Goal: Task Accomplishment & Management: Manage account settings

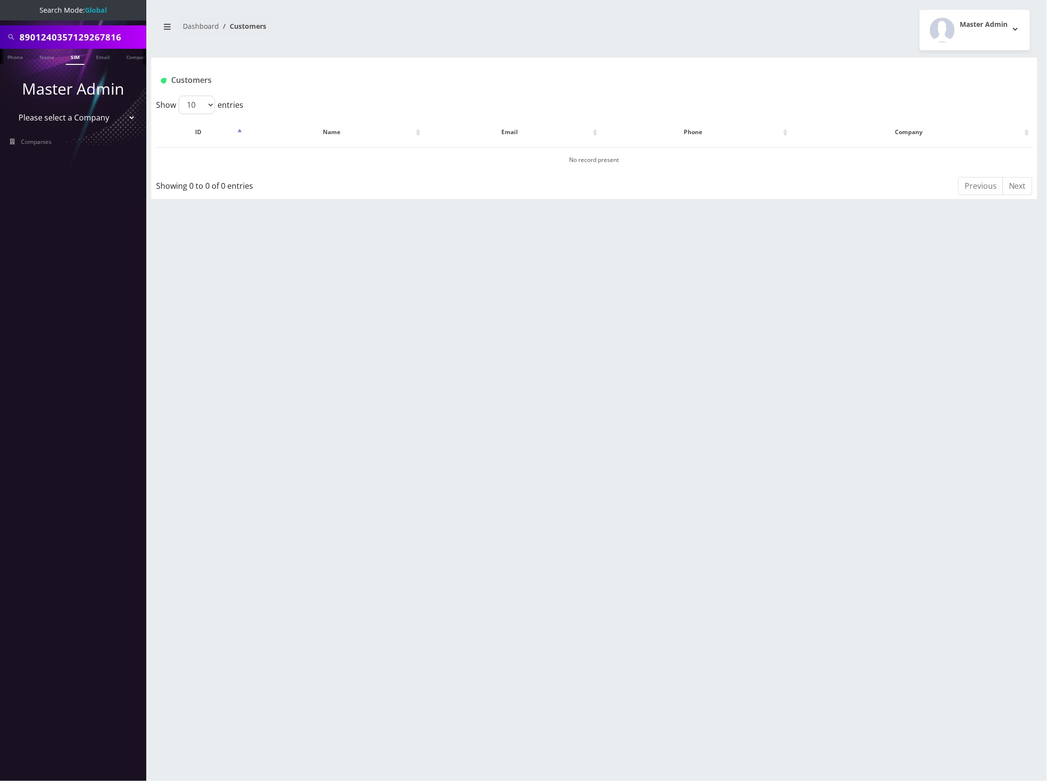
click at [99, 38] on input "8901240357129267816" at bounding box center [82, 37] width 124 height 19
click at [98, 60] on link "Email" at bounding box center [102, 57] width 23 height 16
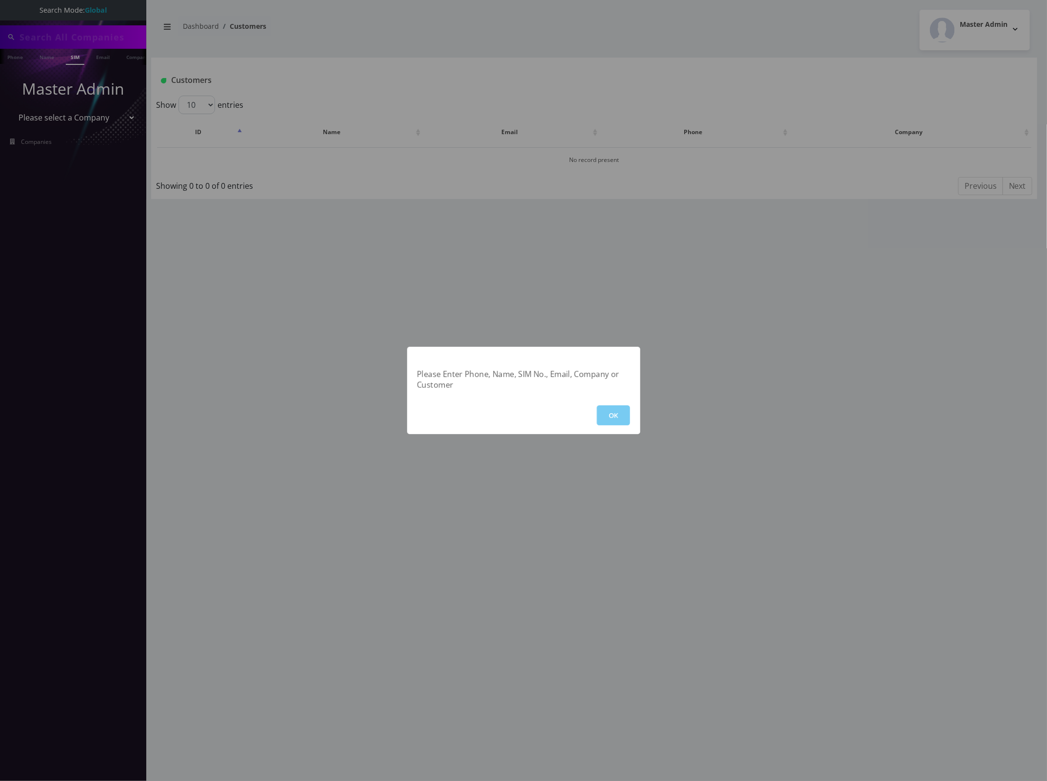
click at [612, 411] on button "OK" at bounding box center [613, 415] width 33 height 20
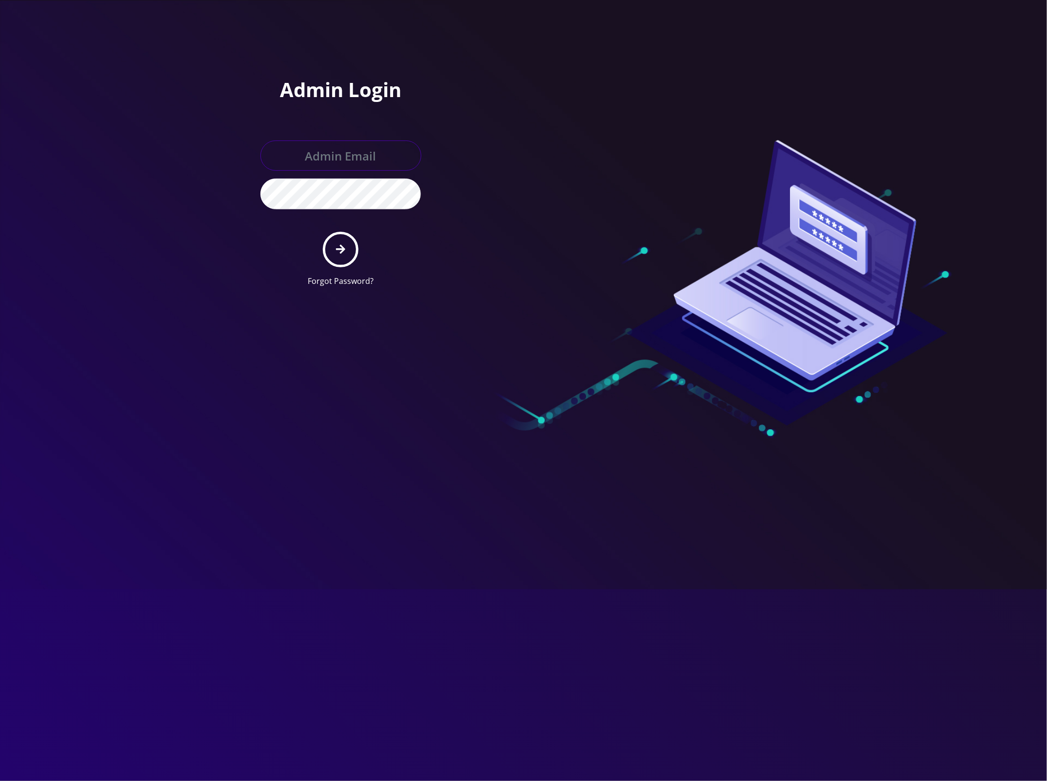
type input "[EMAIL_ADDRESS][DOMAIN_NAME]"
click at [345, 248] on icon "submit" at bounding box center [340, 249] width 9 height 11
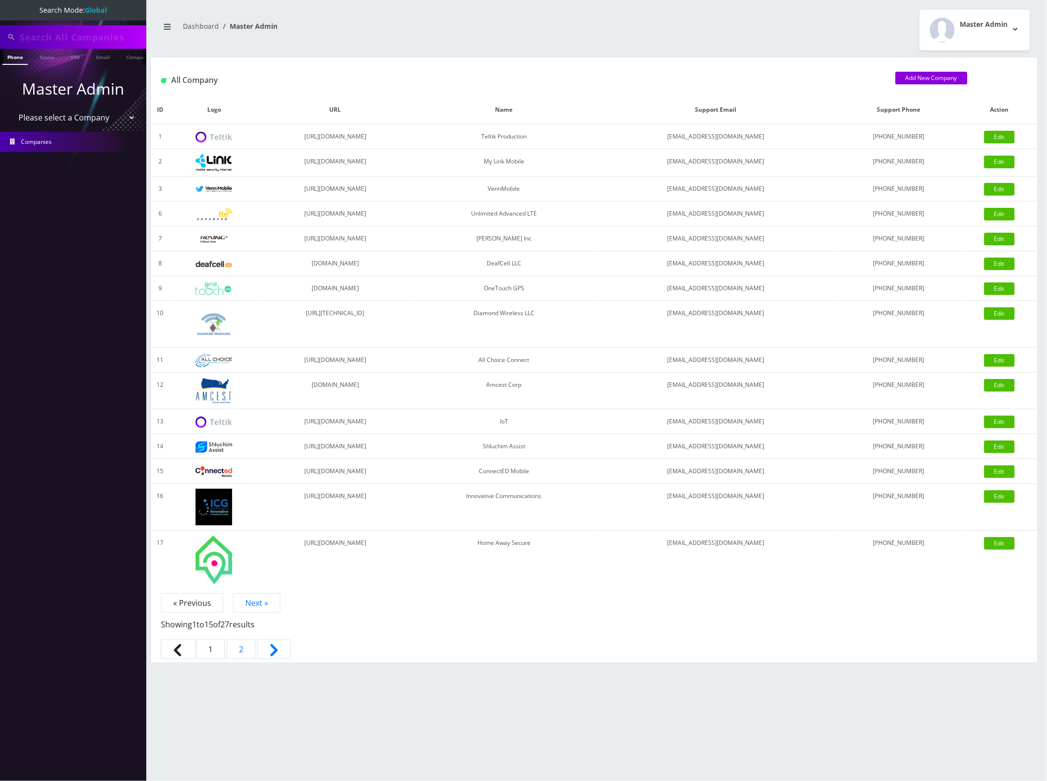
click at [84, 117] on select "Please select a Company Teltik Production My Link Mobile VennMobile Unlimited A…" at bounding box center [73, 117] width 124 height 19
select select "13"
click at [11, 108] on select "Please select a Company Teltik Production My Link Mobile VennMobile Unlimited A…" at bounding box center [73, 117] width 124 height 19
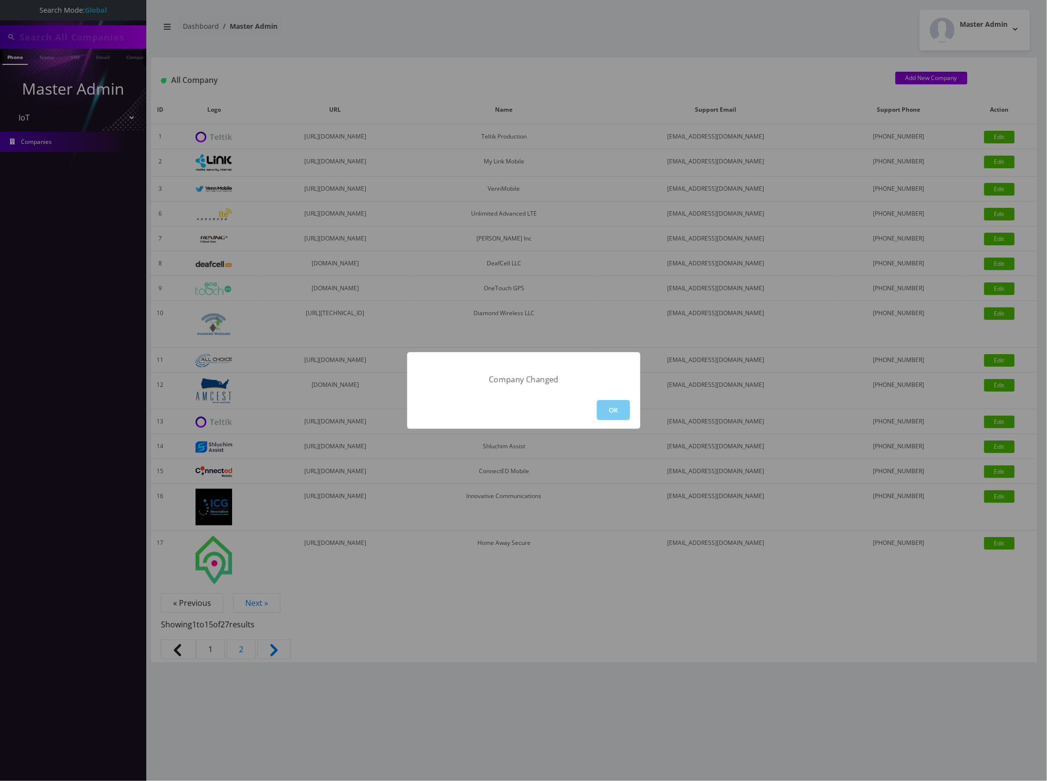
click at [606, 405] on button "OK" at bounding box center [613, 410] width 33 height 20
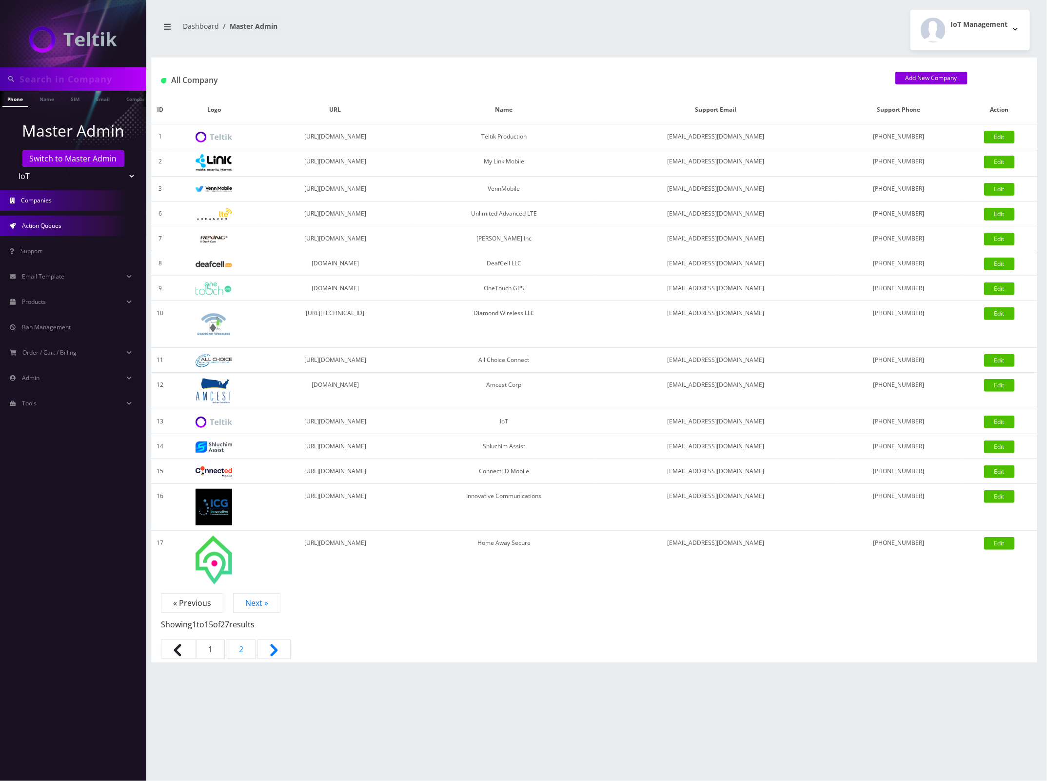
click at [55, 225] on span "Action Queues" at bounding box center [41, 225] width 39 height 8
click at [76, 225] on link "Action Queues" at bounding box center [73, 225] width 146 height 20
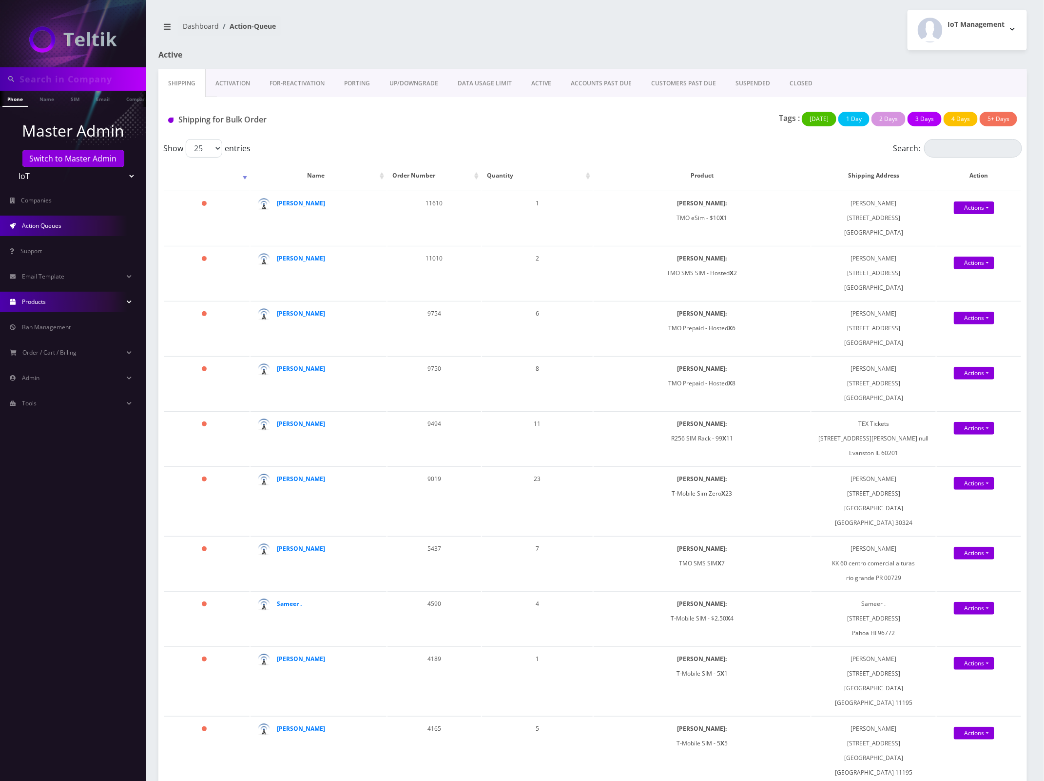
click at [65, 304] on link "Products" at bounding box center [73, 302] width 146 height 20
click at [50, 344] on link "Plans" at bounding box center [73, 343] width 146 height 20
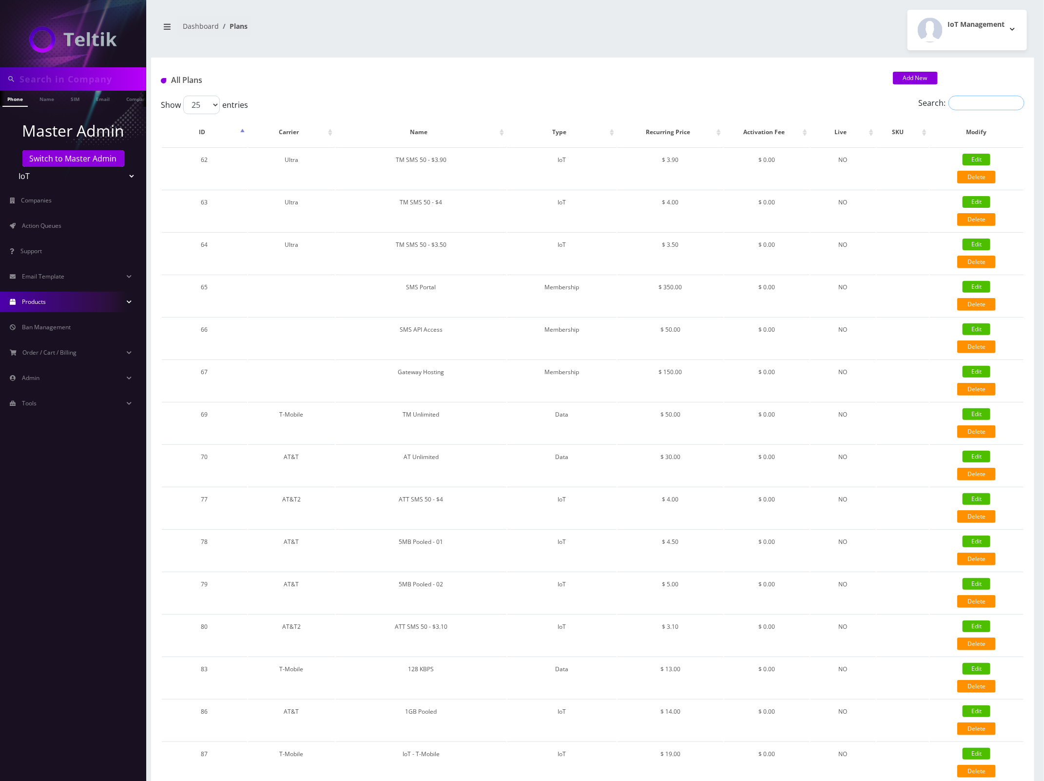
click at [955, 105] on input "Search:" at bounding box center [987, 103] width 76 height 15
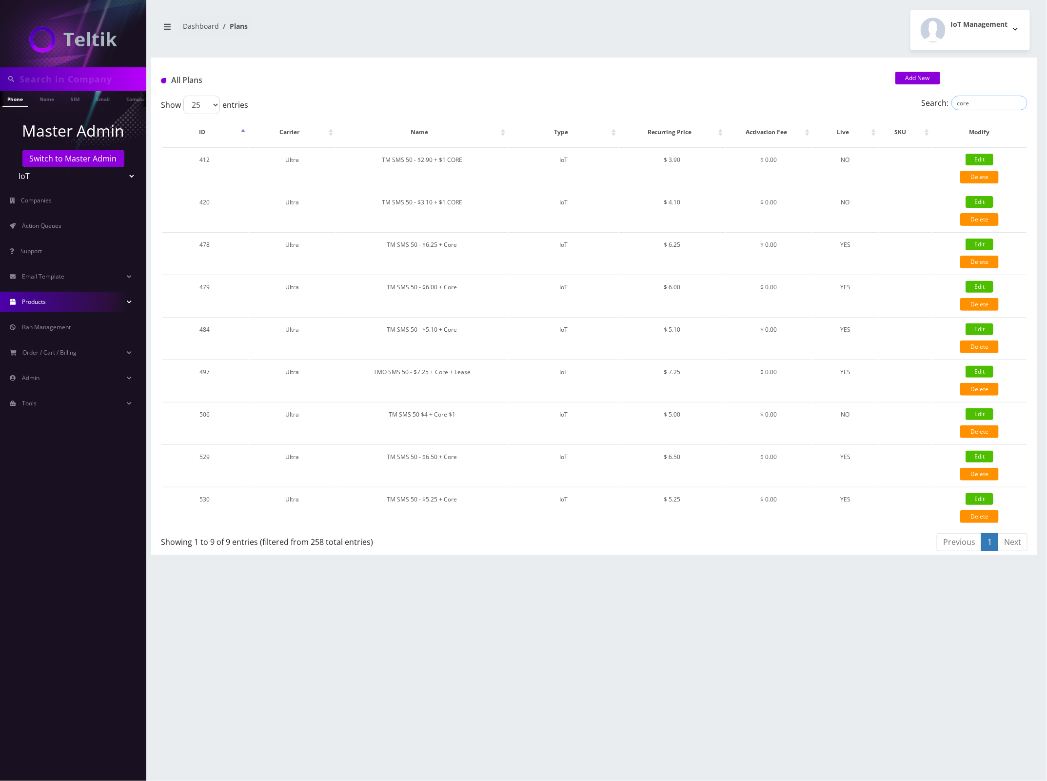
type input "core"
drag, startPoint x: 456, startPoint y: 284, endPoint x: 384, endPoint y: 288, distance: 72.7
click at [384, 288] on td "TM SMS 50 - $6.00 + Core" at bounding box center [421, 294] width 171 height 41
copy td "TM SMS 50 - $6.00 + Core"
click at [980, 283] on link "Edit" at bounding box center [979, 287] width 28 height 12
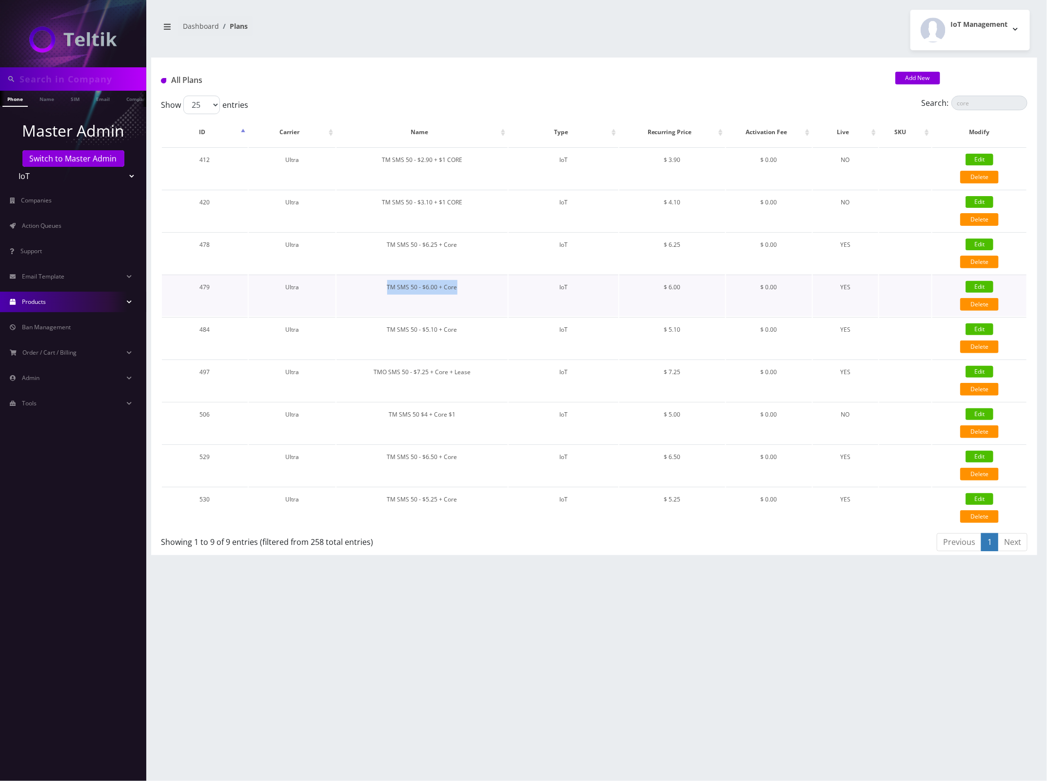
type input "TM SMS 50 - $6.00 + Core"
select select "7"
select select "5"
select select "0"
checkbox input "false"
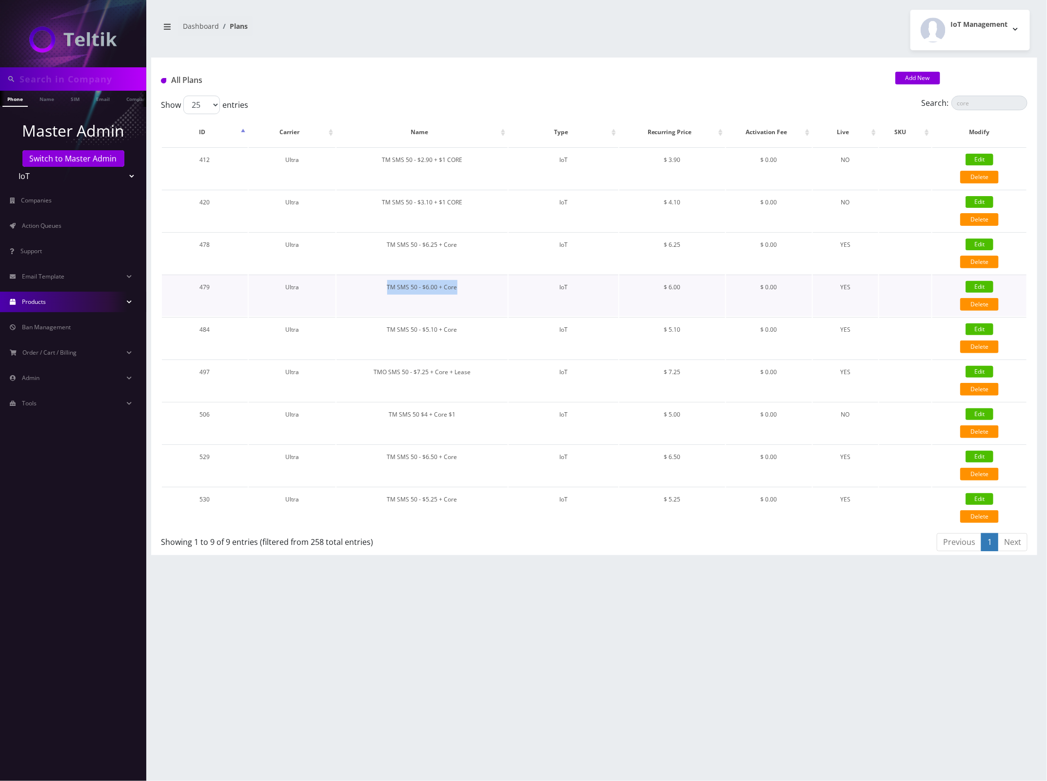
checkbox input "false"
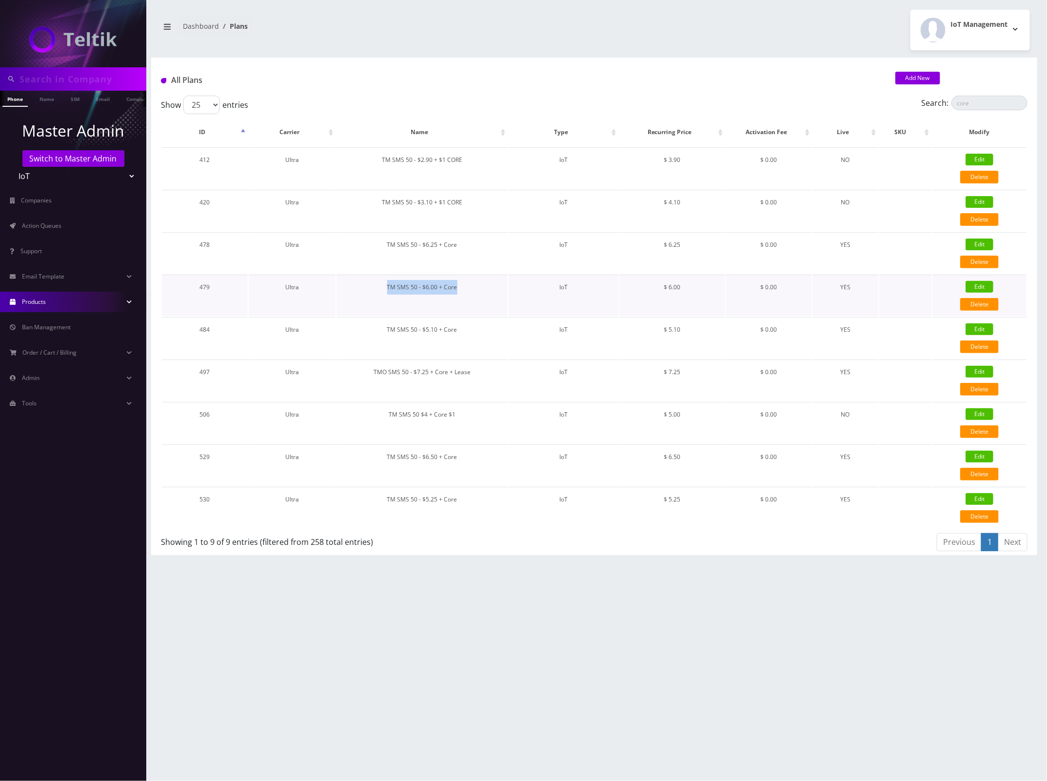
checkbox input "false"
type input "326"
type input "IMSI"
checkbox input "true"
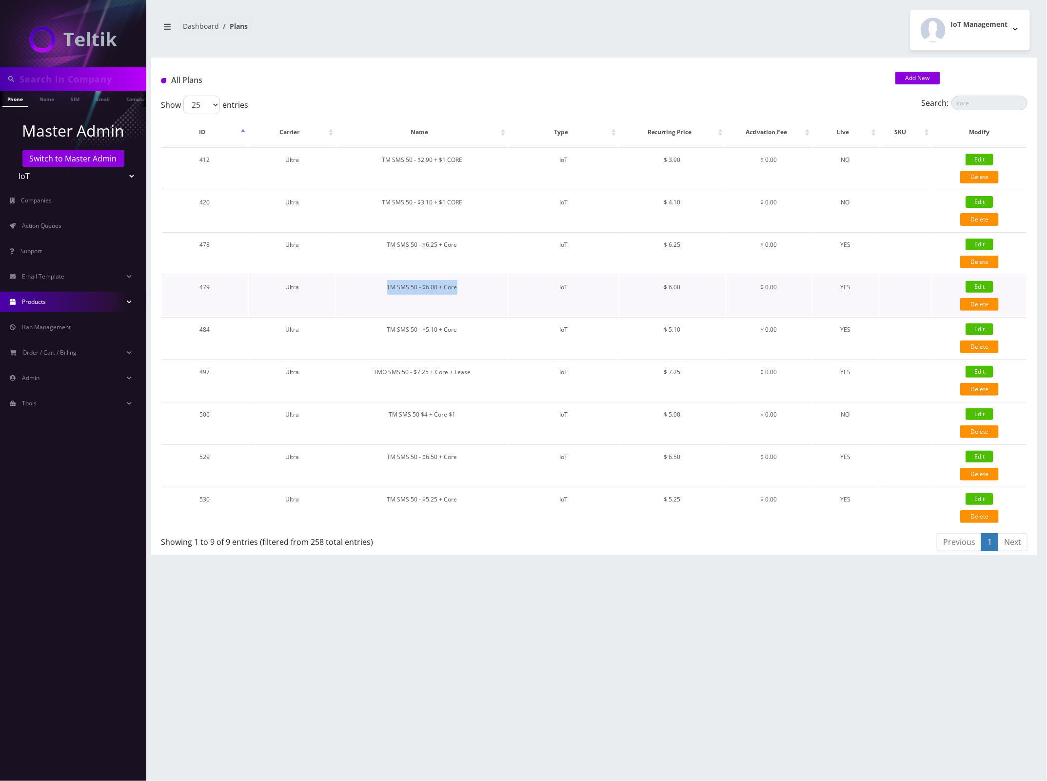
checkbox input "false"
type input "6"
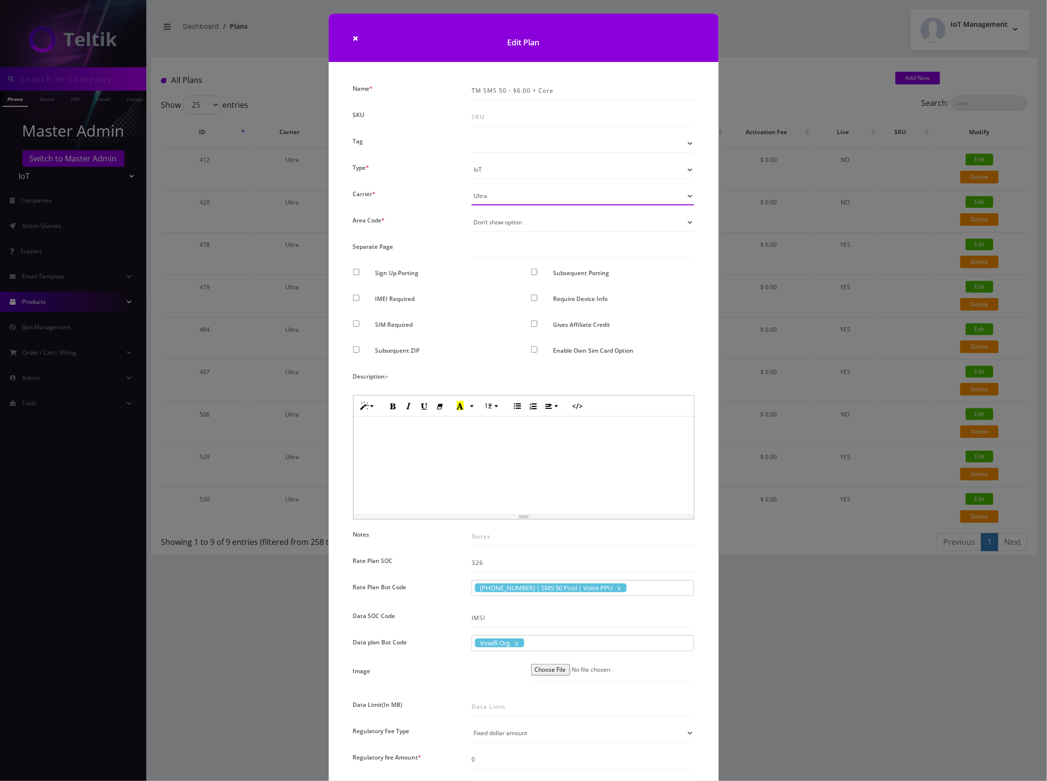
click at [596, 194] on select "Please Select Carrier No carrier / unlocked T-Mobile AT&T Subscription Ultra Ve…" at bounding box center [582, 196] width 223 height 19
click at [705, 189] on div "Name * TM SMS 50 - $6.00 + Core SKU Tag Type * Voice Data Wearable Membership D…" at bounding box center [524, 589] width 390 height 1016
drag, startPoint x: 569, startPoint y: 93, endPoint x: 479, endPoint y: 96, distance: 90.3
click at [479, 96] on input "TM SMS 50 - $6.00 + Core" at bounding box center [582, 90] width 223 height 19
click at [471, 88] on input "TM SMS 50 - $6.00 + Core" at bounding box center [582, 90] width 223 height 19
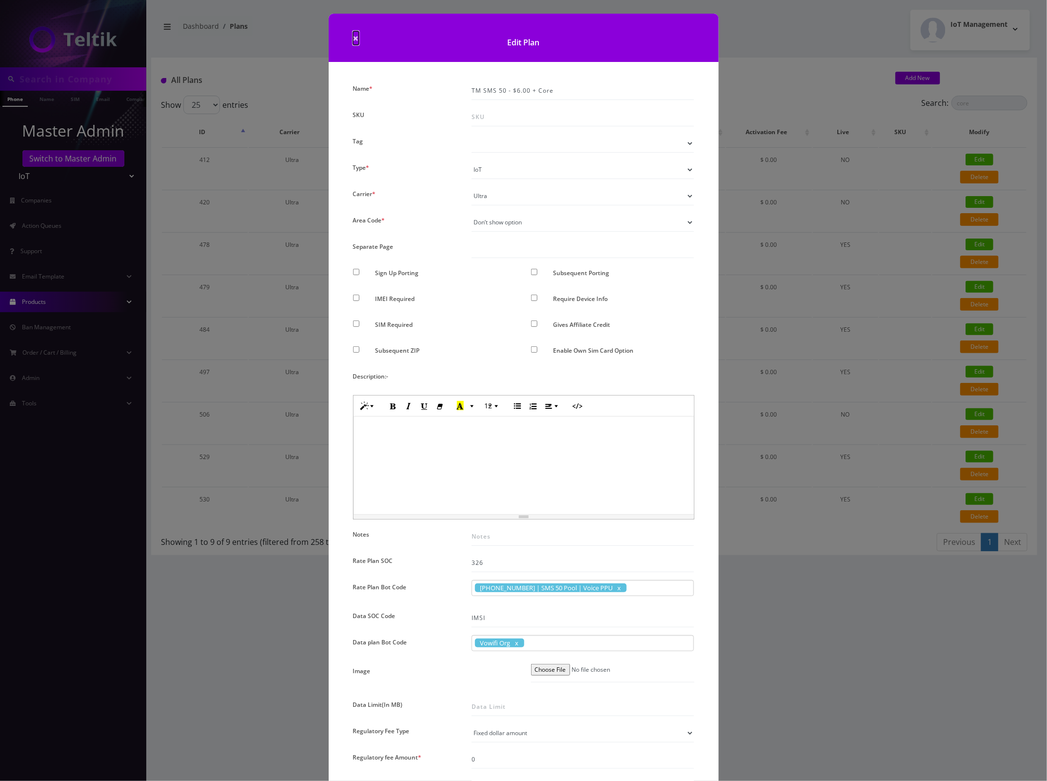
click at [356, 36] on span "×" at bounding box center [356, 38] width 6 height 14
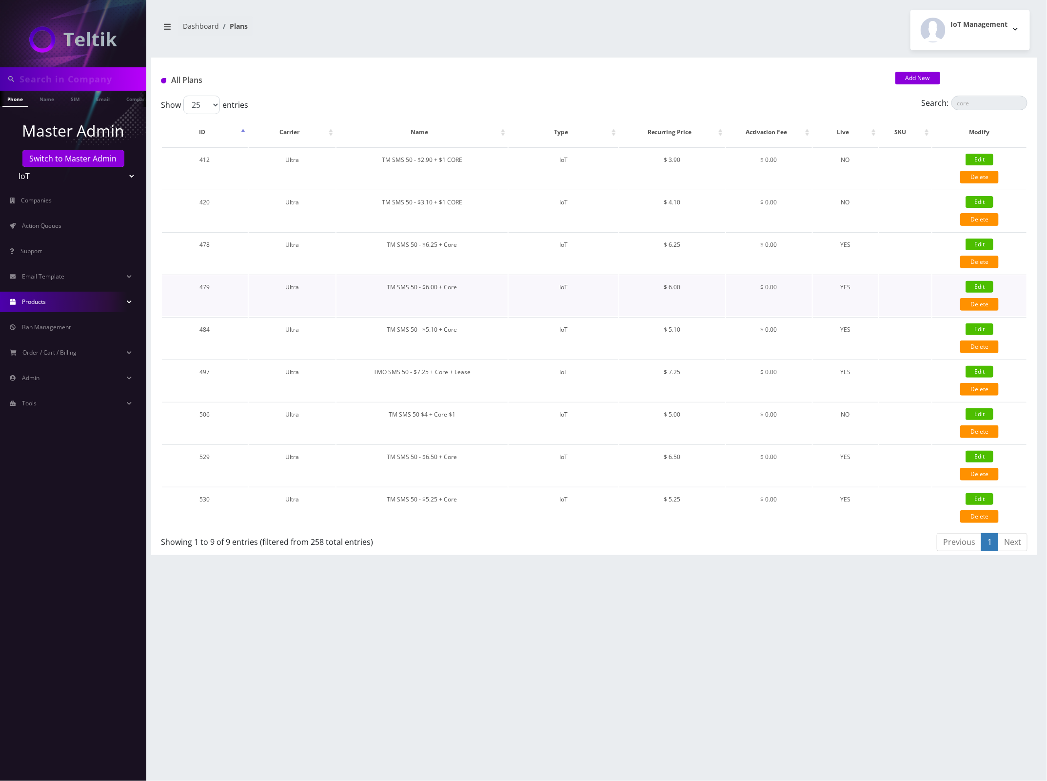
click at [979, 281] on link "Edit" at bounding box center [979, 287] width 28 height 12
checkbox input "false"
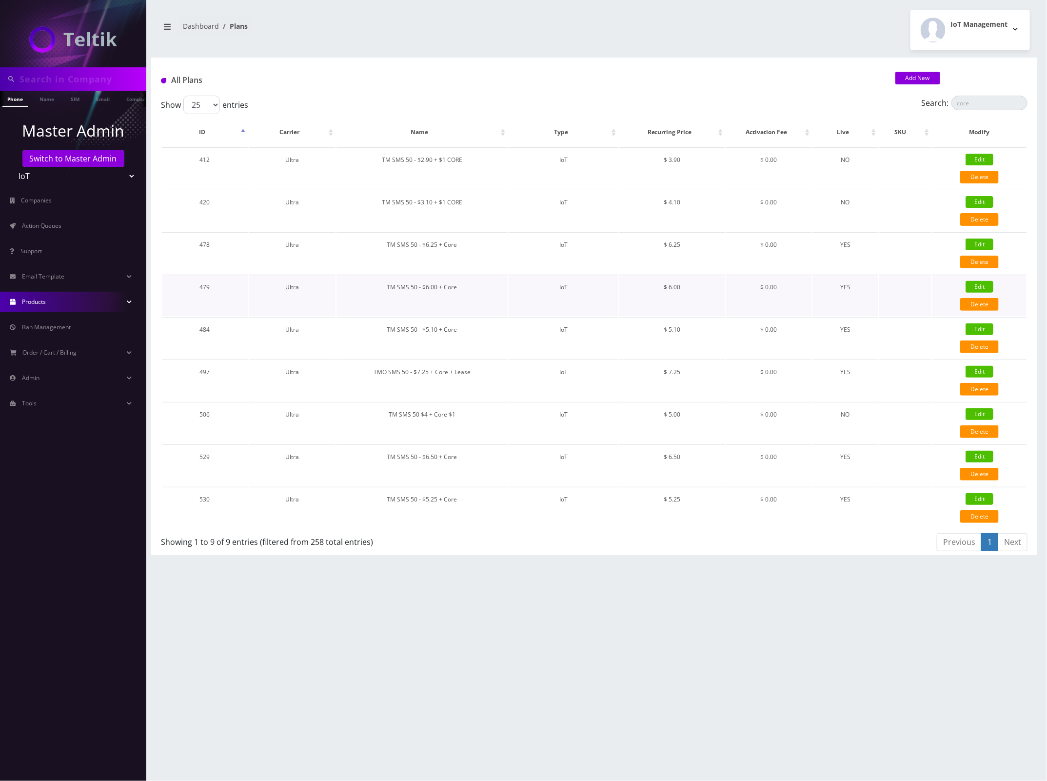
checkbox input "false"
checkbox input "true"
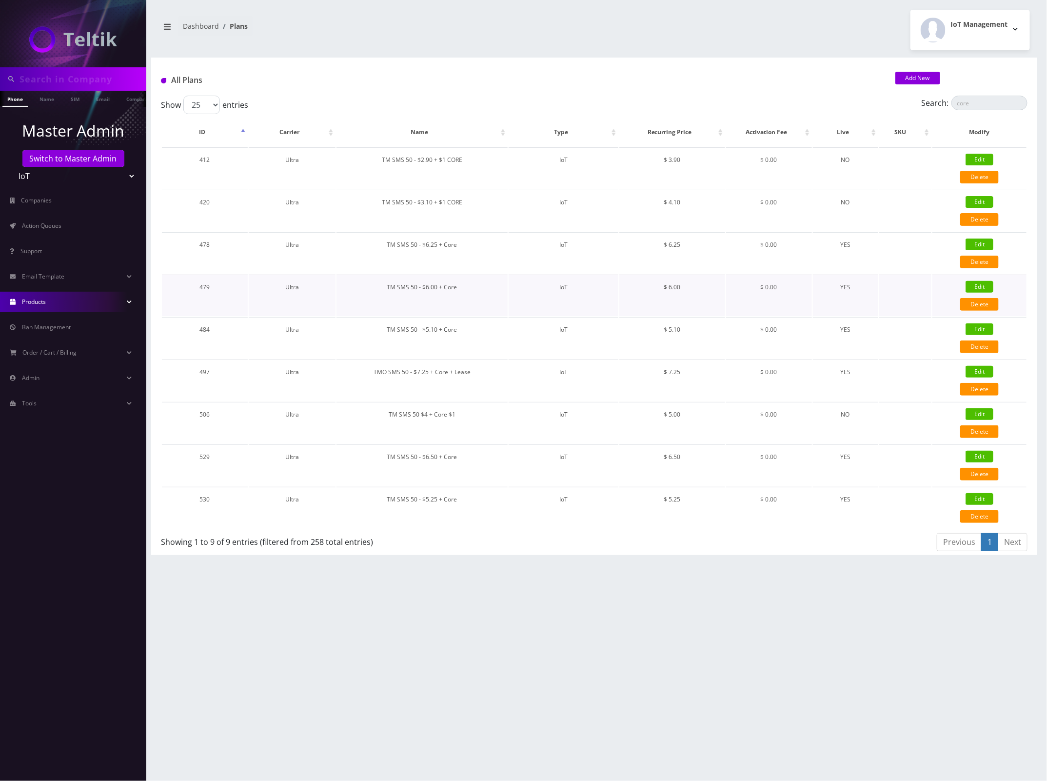
checkbox input "false"
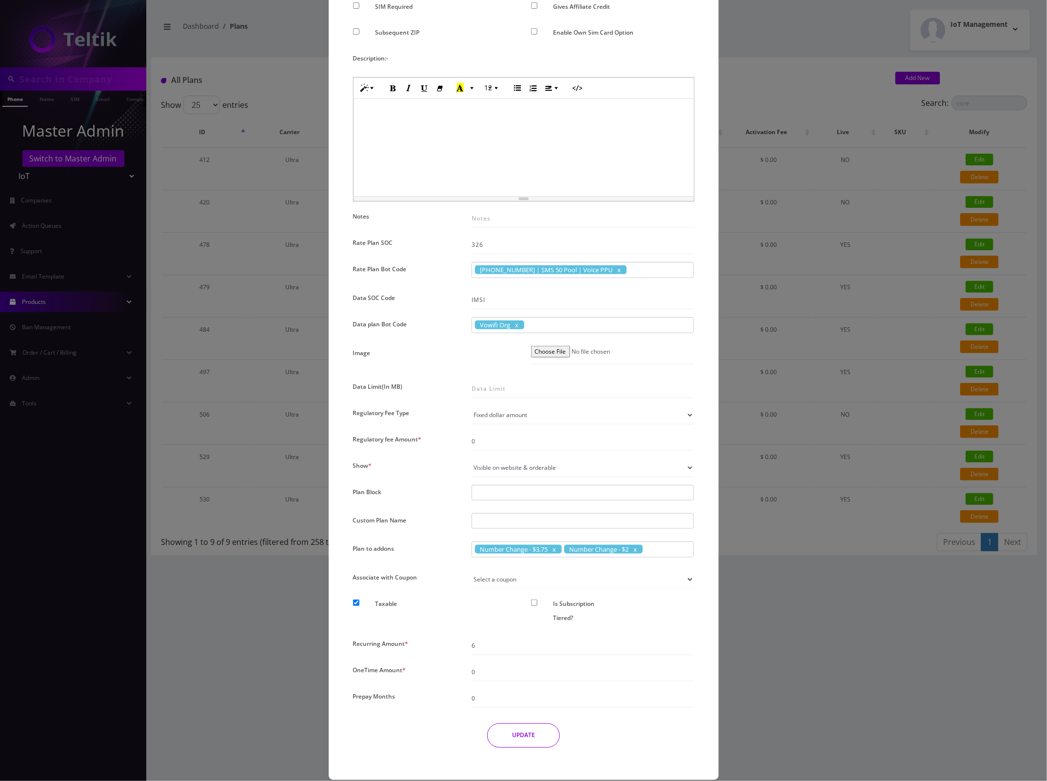
scroll to position [331, 0]
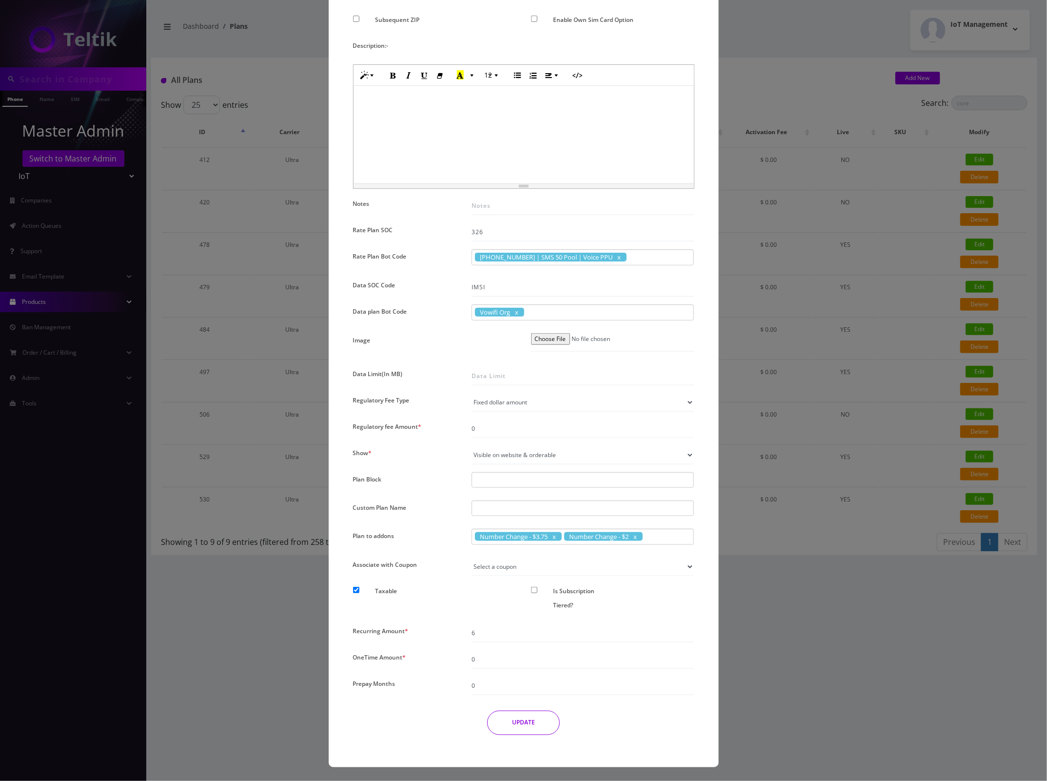
click at [793, 84] on div "× Edit Plan Name * TM SMS 50 - $6.00 + Core SKU Tag Type * Voice Data Wearable …" at bounding box center [523, 390] width 1047 height 781
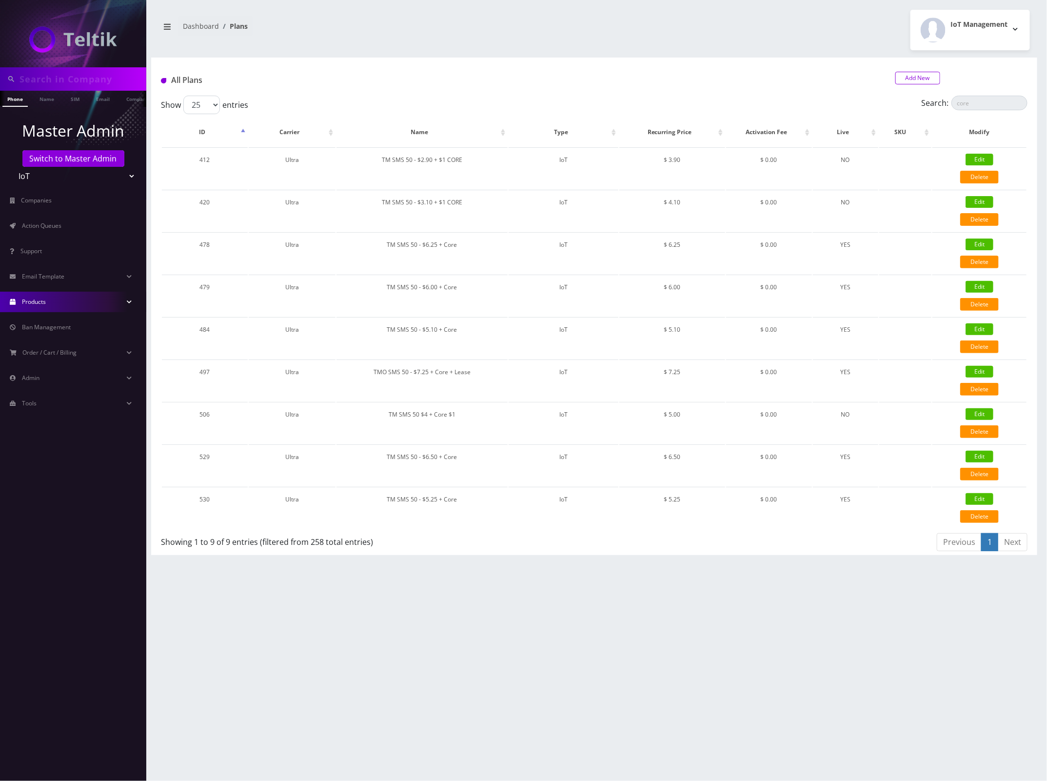
click at [911, 75] on link "Add New" at bounding box center [917, 78] width 45 height 13
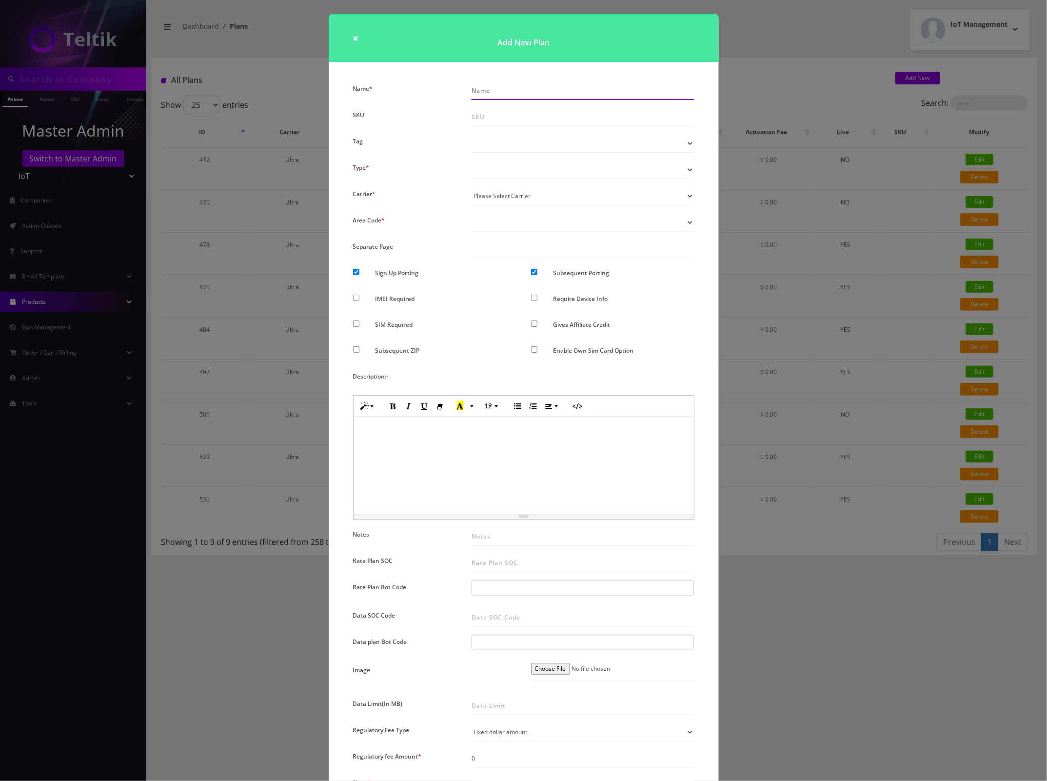
click at [528, 93] on input "Name *" at bounding box center [582, 90] width 223 height 19
paste input "TM SMS 50 2 - $6.00 + Core"
type input "TM SMS 50 2 - $6.00 + Core"
click at [547, 111] on input "SKU" at bounding box center [582, 117] width 223 height 19
click at [509, 172] on select "Voice Data Wearable Membership Digits Cloud IoT" at bounding box center [582, 169] width 223 height 19
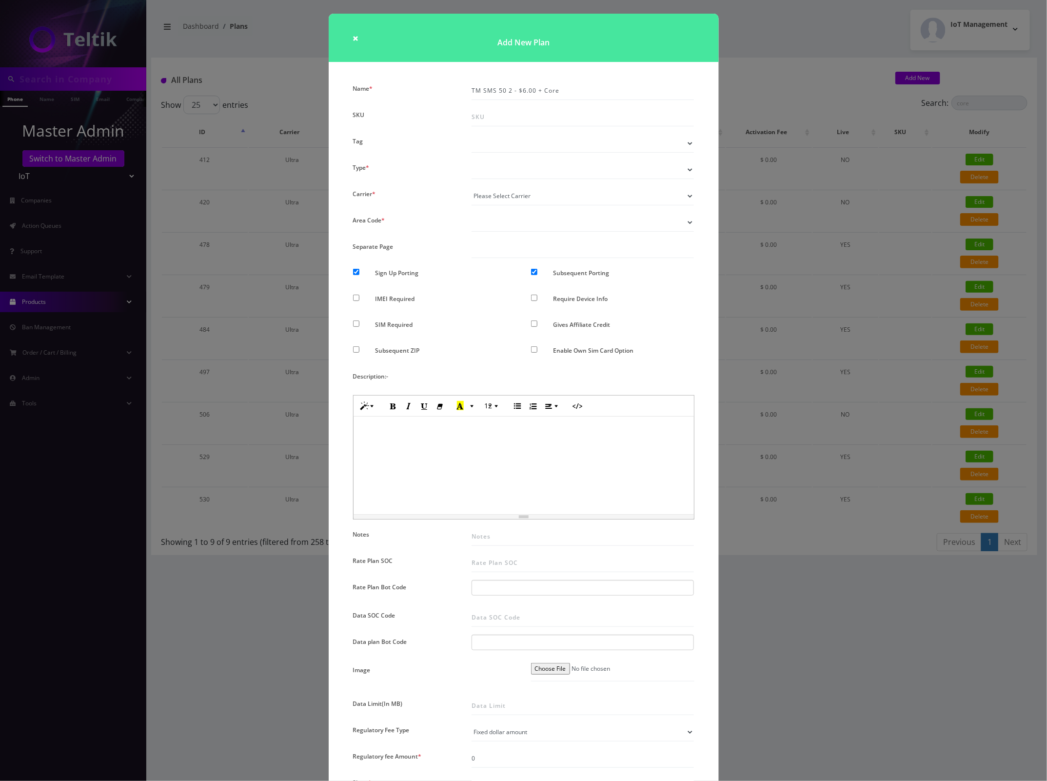
select select "7"
click at [471, 160] on select "Voice Data Wearable Membership Digits Cloud IoT" at bounding box center [582, 169] width 223 height 19
click at [534, 196] on select "Please Select Carrier No carrier / unlocked T-Mobile AT&T Subscription Ultra Ve…" at bounding box center [582, 196] width 223 height 19
select select "5"
click at [471, 187] on select "Please Select Carrier No carrier / unlocked T-Mobile AT&T Subscription Ultra Ve…" at bounding box center [582, 196] width 223 height 19
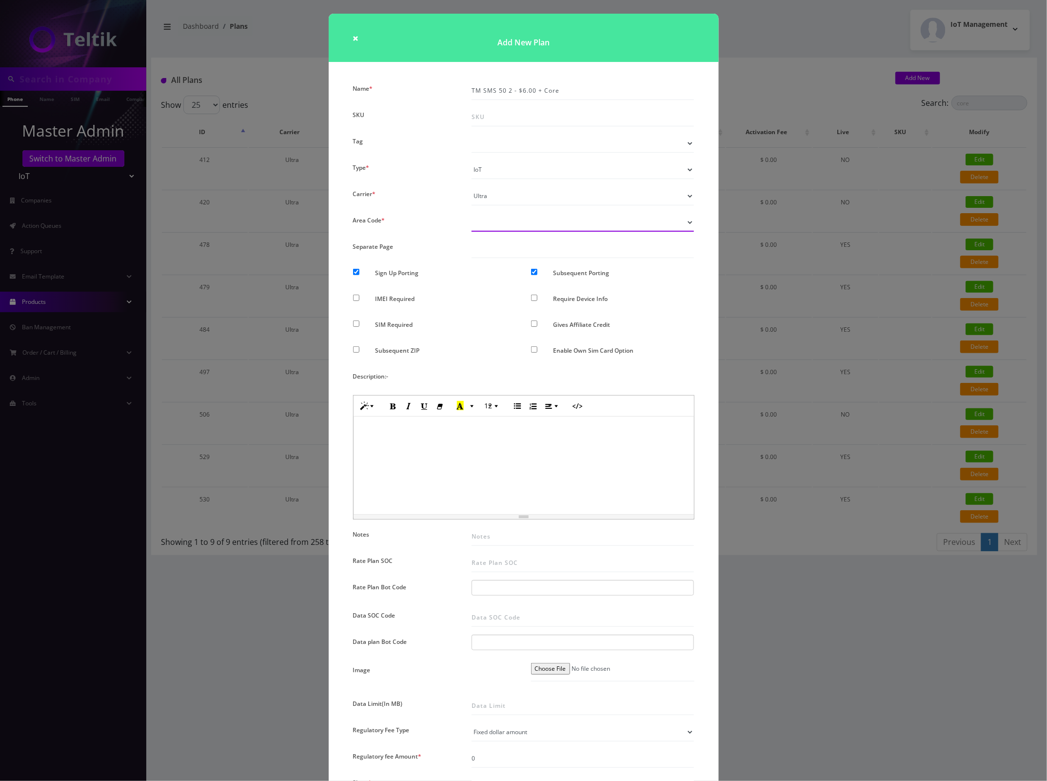
click at [529, 221] on select "Don’t show option Show option for area code but NOT required Show option for ar…" at bounding box center [582, 222] width 223 height 19
select select "0"
click at [471, 213] on select "Don’t show option Show option for area code but NOT required Show option for ar…" at bounding box center [582, 222] width 223 height 19
click at [531, 272] on input "Subsequent Porting" at bounding box center [534, 272] width 6 height 6
checkbox input "false"
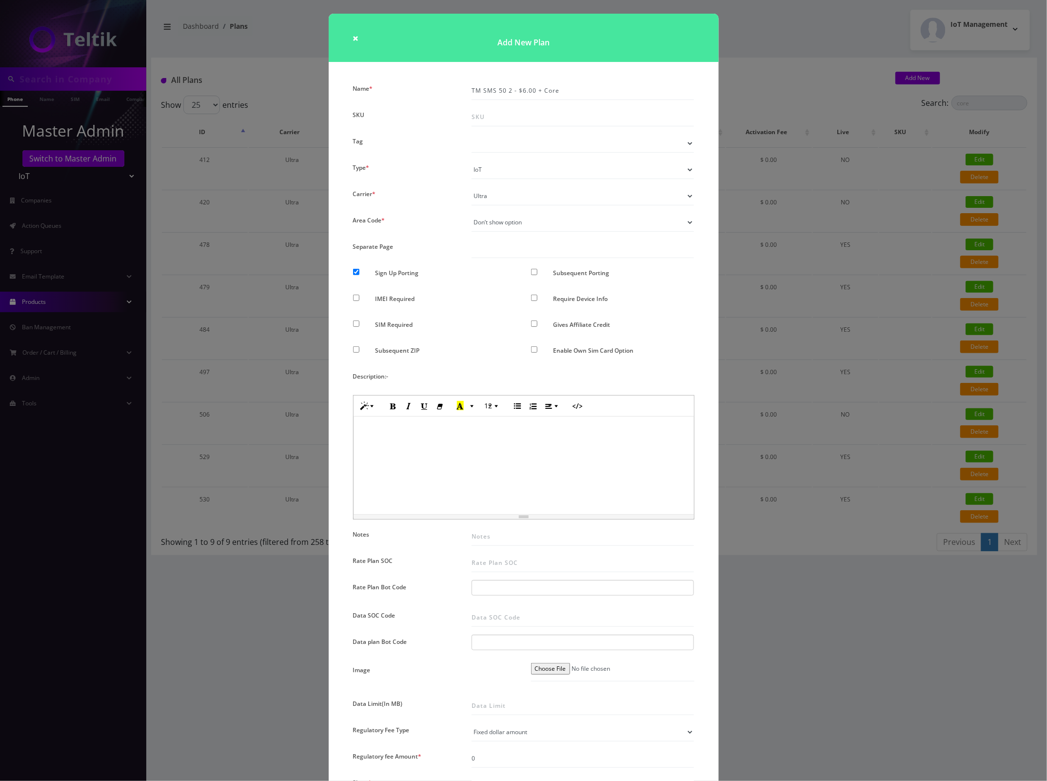
click at [379, 272] on label "Sign Up Porting" at bounding box center [396, 273] width 43 height 14
click at [359, 272] on input "Sign Up Porting" at bounding box center [356, 272] width 6 height 6
checkbox input "false"
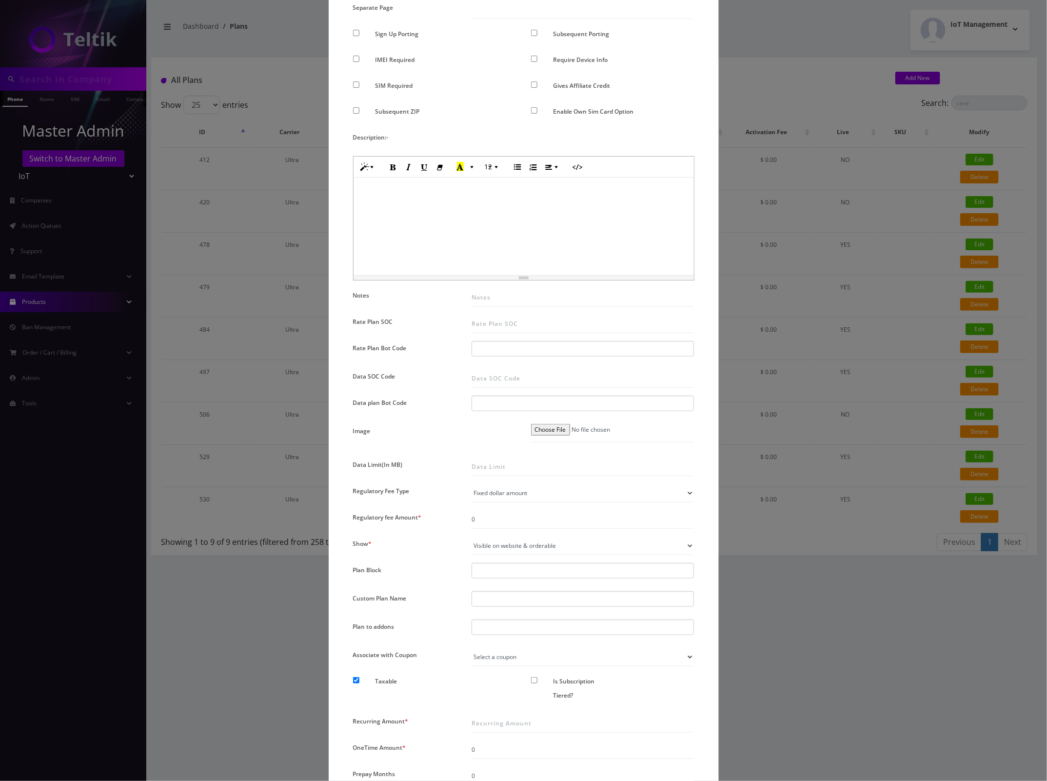
scroll to position [244, 0]
click at [533, 344] on div at bounding box center [582, 344] width 223 height 16
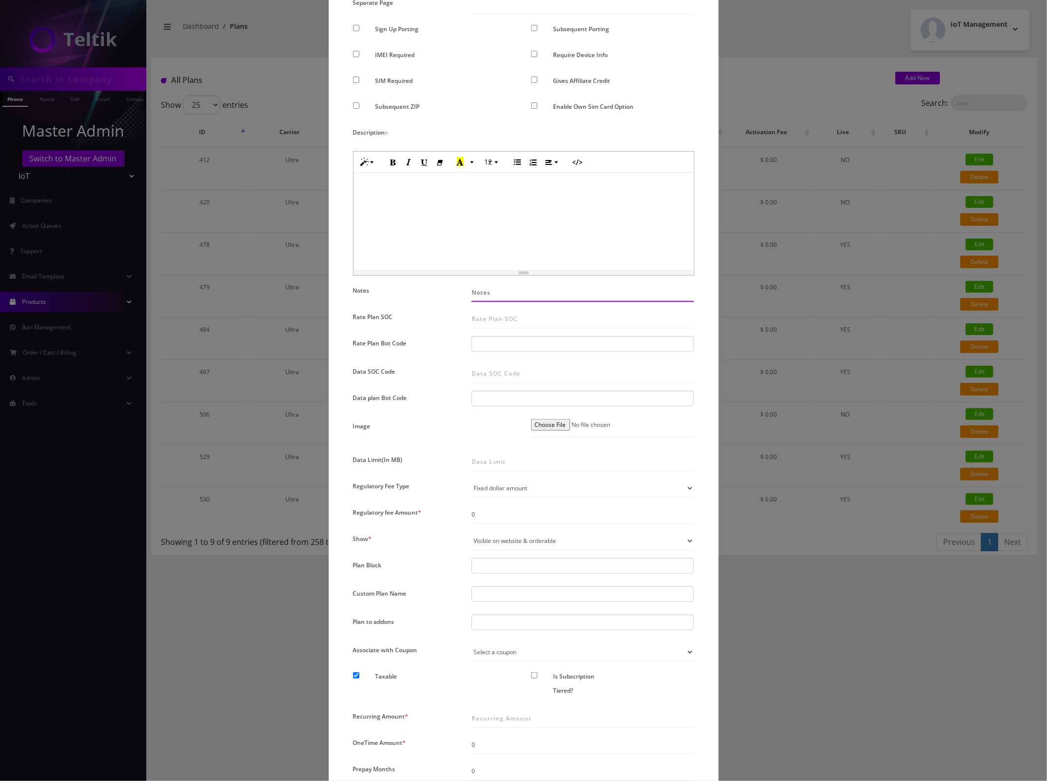
click at [539, 300] on input "Notes" at bounding box center [582, 292] width 223 height 19
click at [520, 322] on input "Rate Plan SOC" at bounding box center [582, 319] width 223 height 19
type input "326"
click at [501, 340] on div at bounding box center [582, 344] width 223 height 16
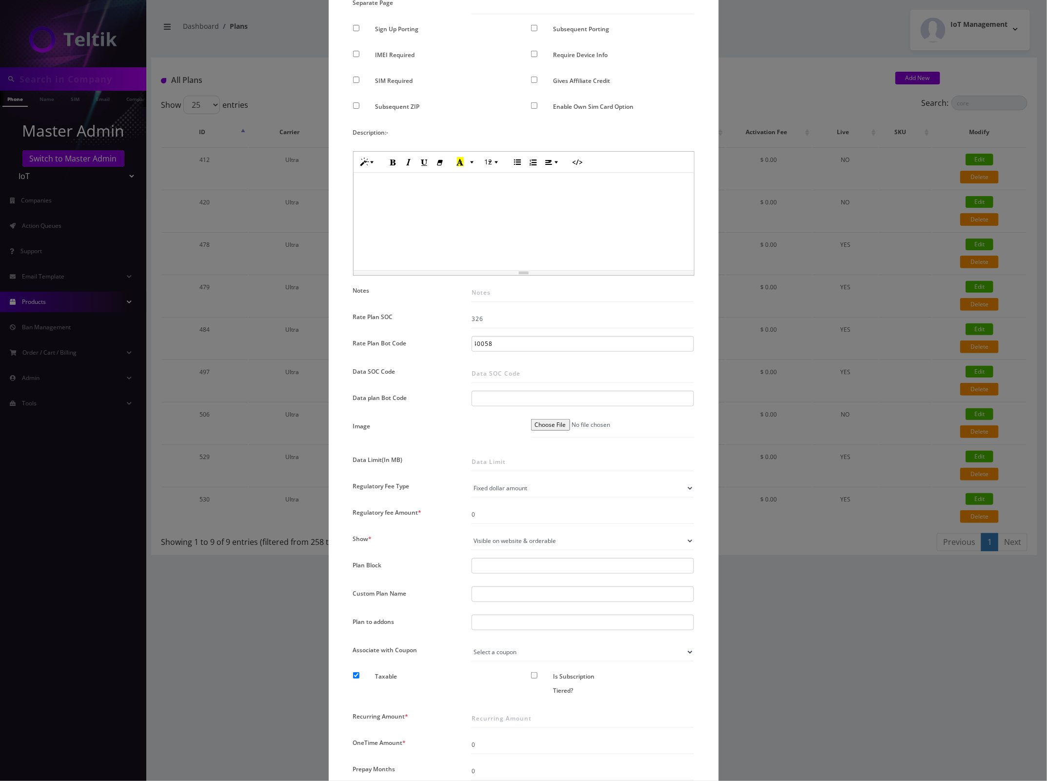
type input "30340058"
click at [795, 88] on div "× Add New Plan Name * TM SMS 50 2 - $6.00 + Core SKU Tag Type * Voice Data Wear…" at bounding box center [523, 390] width 1047 height 781
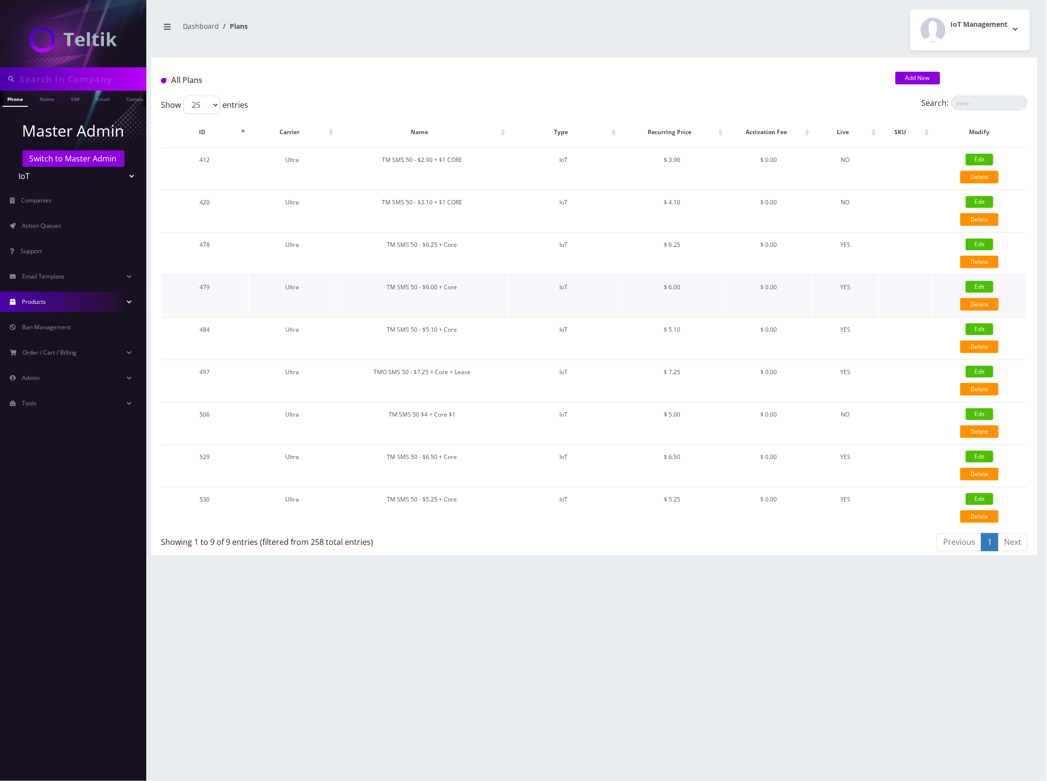
click at [976, 283] on link "Edit" at bounding box center [979, 287] width 28 height 12
checkbox input "false"
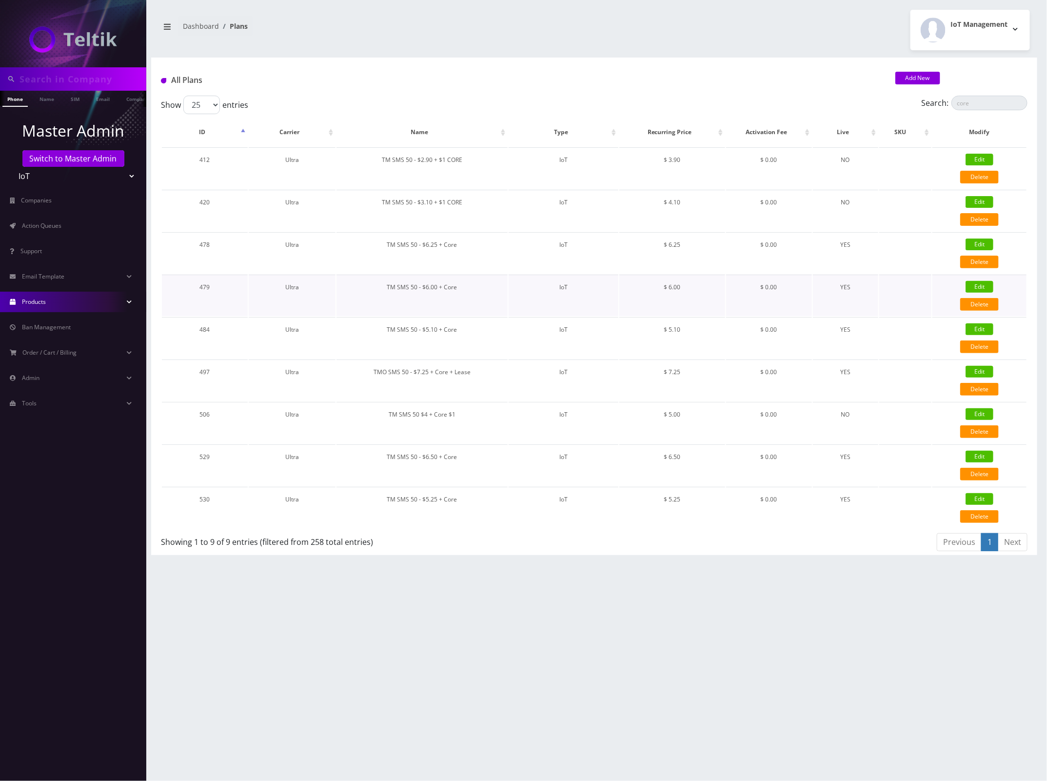
checkbox input "false"
checkbox input "true"
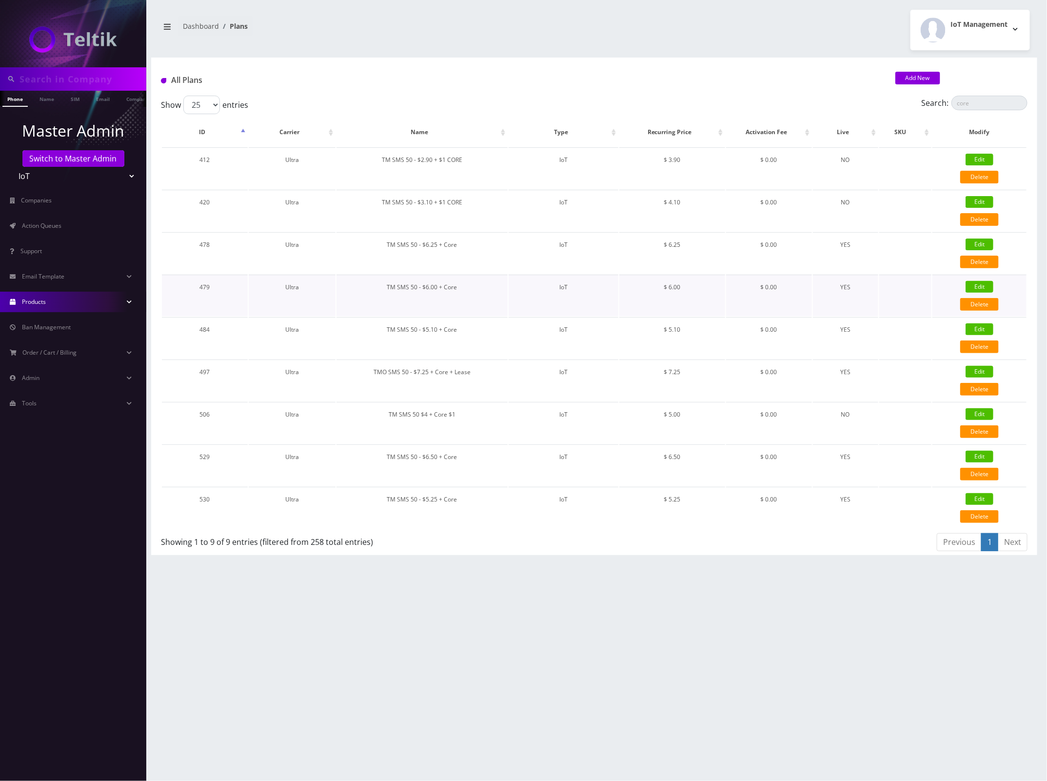
checkbox input "false"
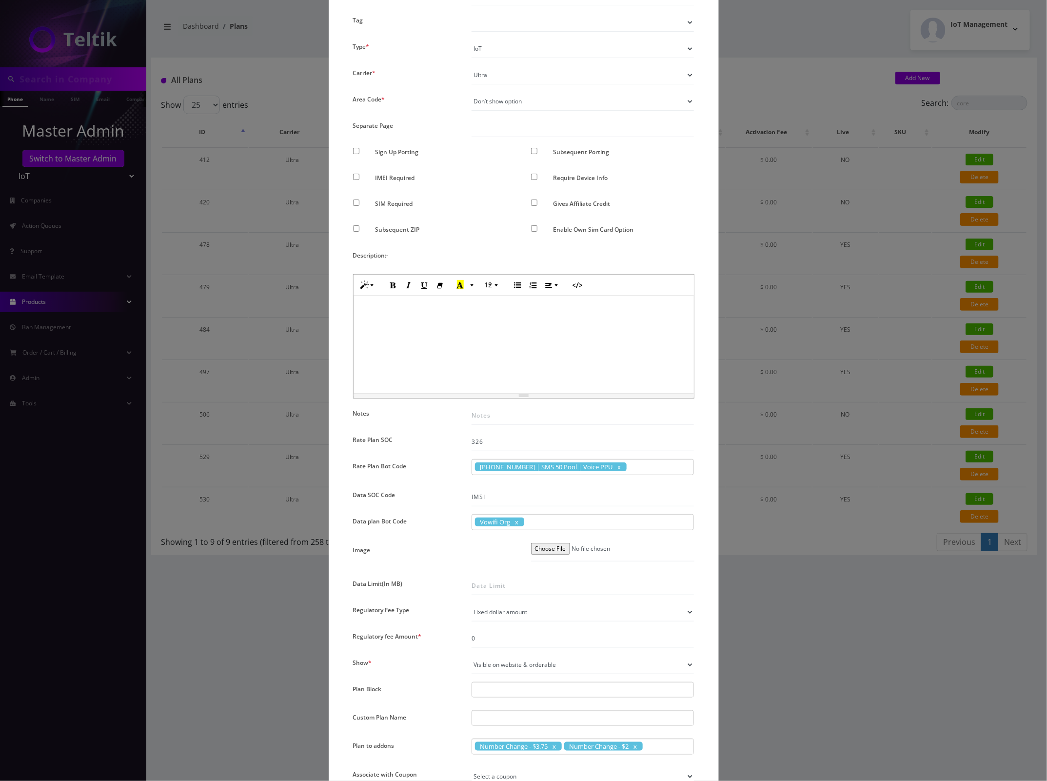
scroll to position [122, 0]
click at [561, 465] on span "30340058 | SMS 50 Pool | Voice PPU" at bounding box center [551, 465] width 152 height 9
drag, startPoint x: 584, startPoint y: 464, endPoint x: 545, endPoint y: 464, distance: 39.0
click at [545, 464] on span "30340058 | SMS 50 Pool | Voice PPU" at bounding box center [551, 465] width 152 height 9
copy span "30340058 | SMS 50 Pool | Voice PPU"
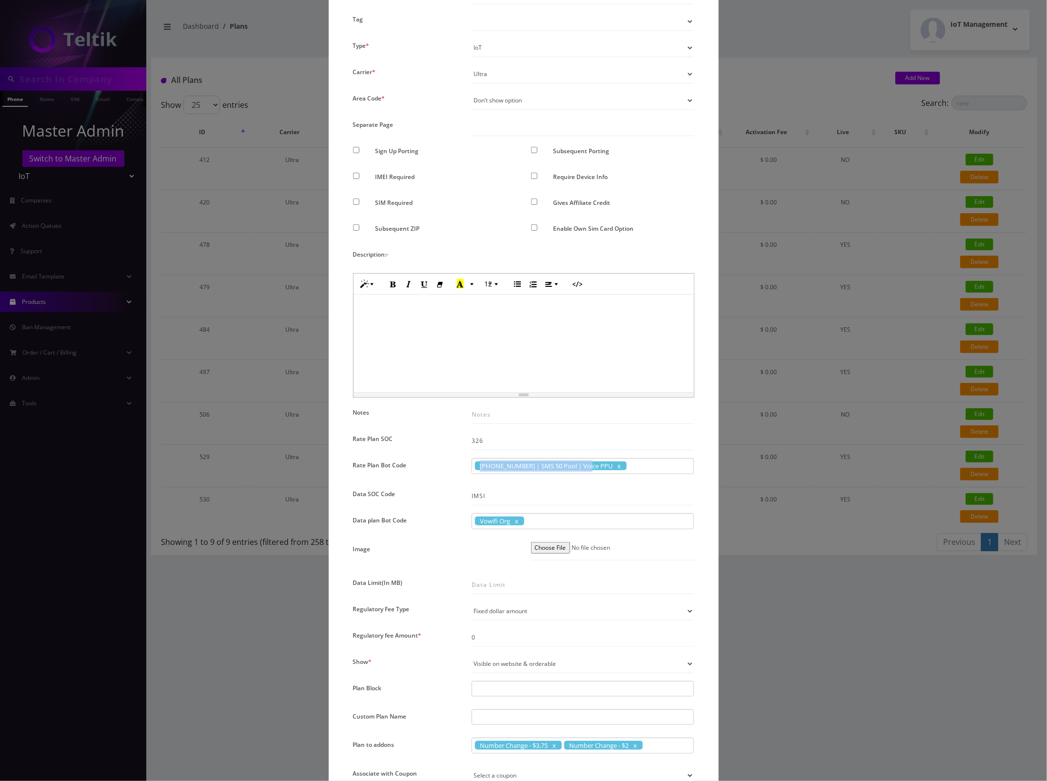
drag, startPoint x: 587, startPoint y: 464, endPoint x: 478, endPoint y: 462, distance: 108.2
click at [478, 462] on span "30340058 | SMS 50 Pool | Voice PPU" at bounding box center [551, 465] width 152 height 9
copy span "30340058 | SMS 50 Pool | Voice PPU"
drag, startPoint x: 479, startPoint y: 466, endPoint x: 586, endPoint y: 464, distance: 107.3
click at [586, 464] on span "30340058 | SMS 50 Pool | Voice PPU" at bounding box center [551, 465] width 152 height 9
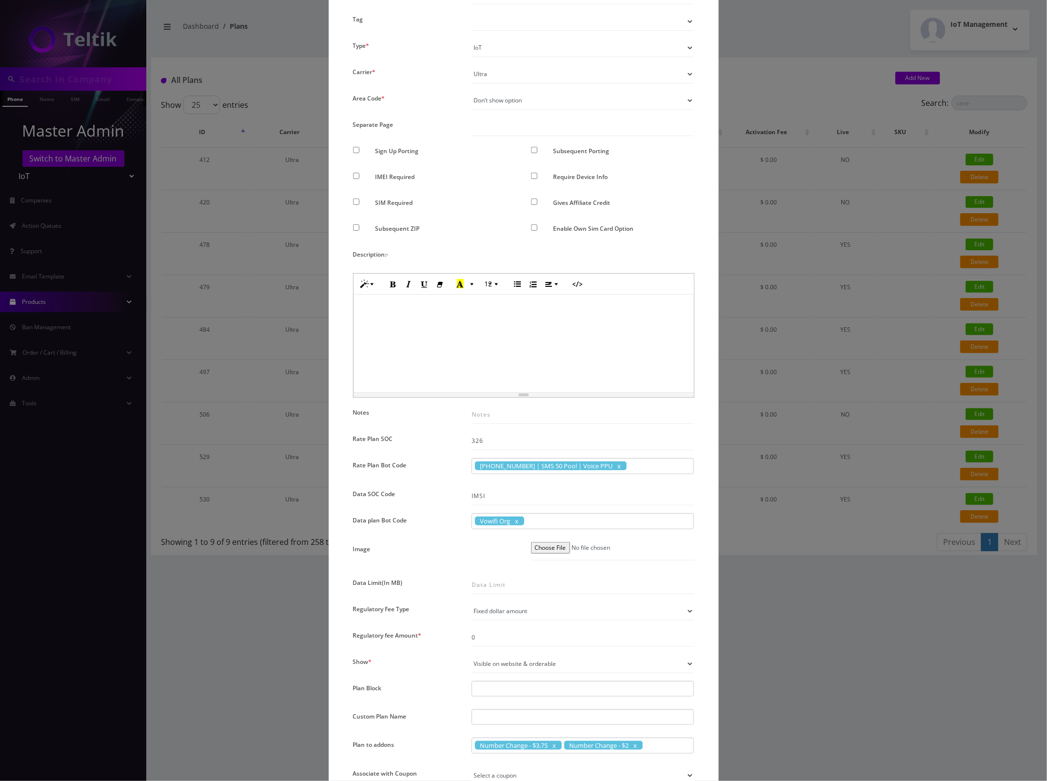
click at [778, 79] on div "× Edit Plan Name * TM SMS 50 - $6.00 + Core SKU Tag Type * Voice Data Wearable …" at bounding box center [523, 390] width 1047 height 781
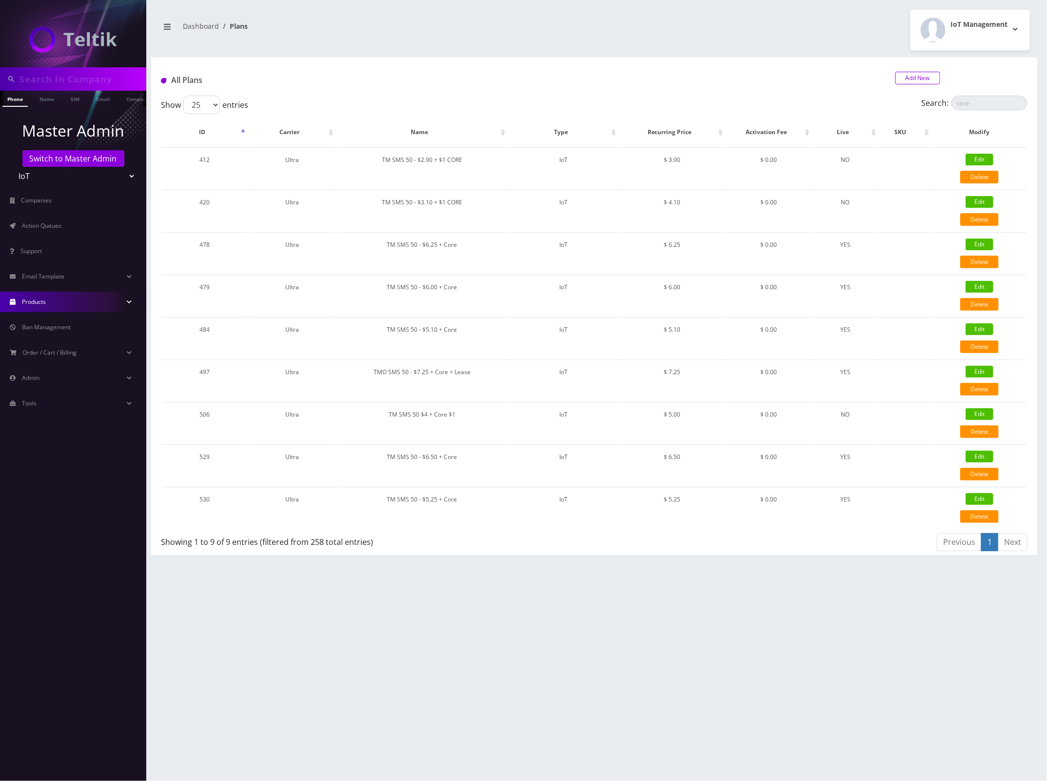
click at [916, 76] on link "Add New" at bounding box center [917, 78] width 45 height 13
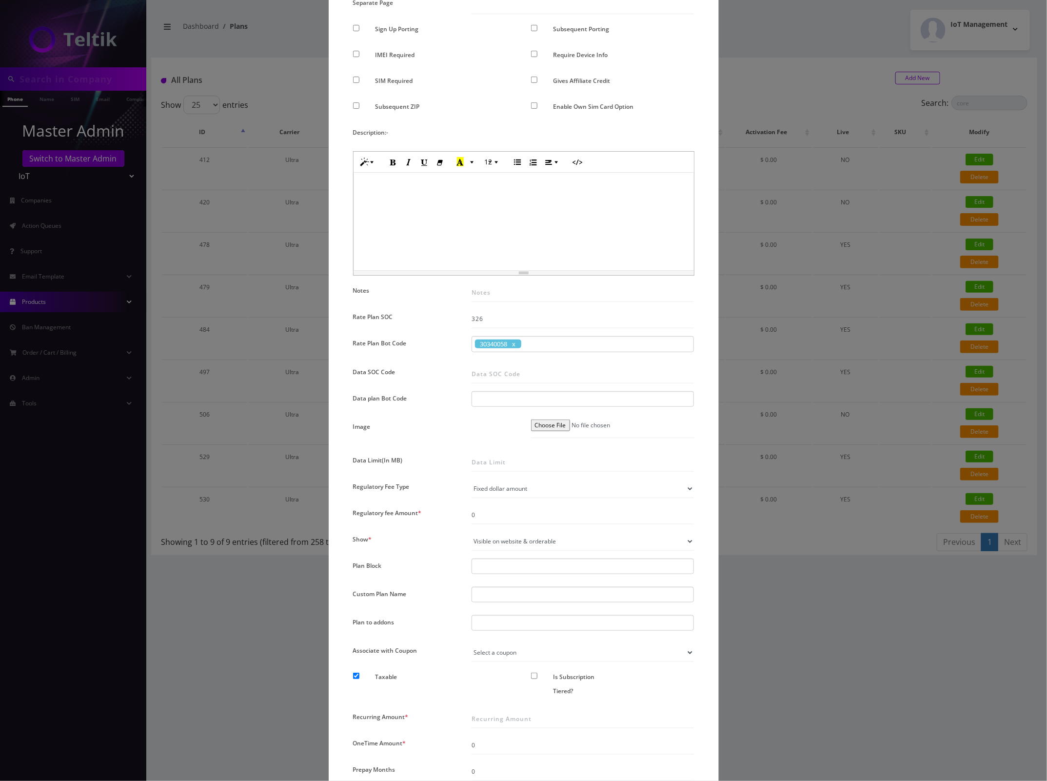
scroll to position [0, 0]
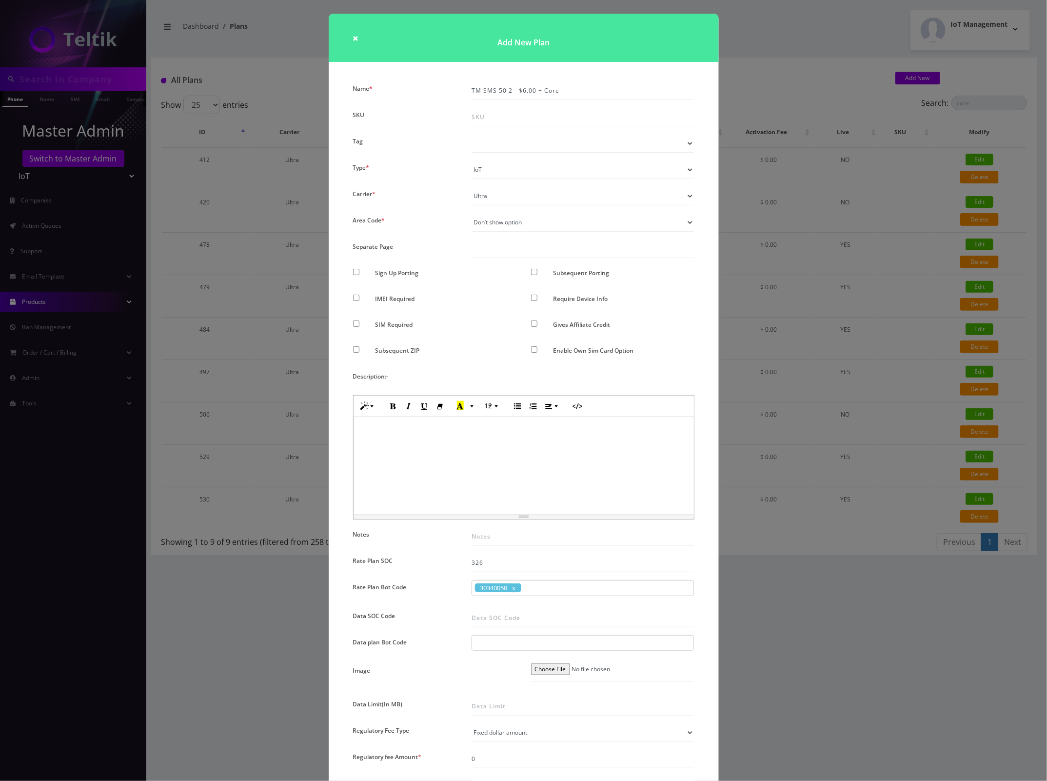
click at [516, 588] on span at bounding box center [513, 587] width 5 height 9
click at [517, 588] on div at bounding box center [582, 588] width 223 height 16
paste input "30340058 | SMS 50 Pool | Voice PPU"
type input "30340058 | SMS 50 Pool | Voice PPU"
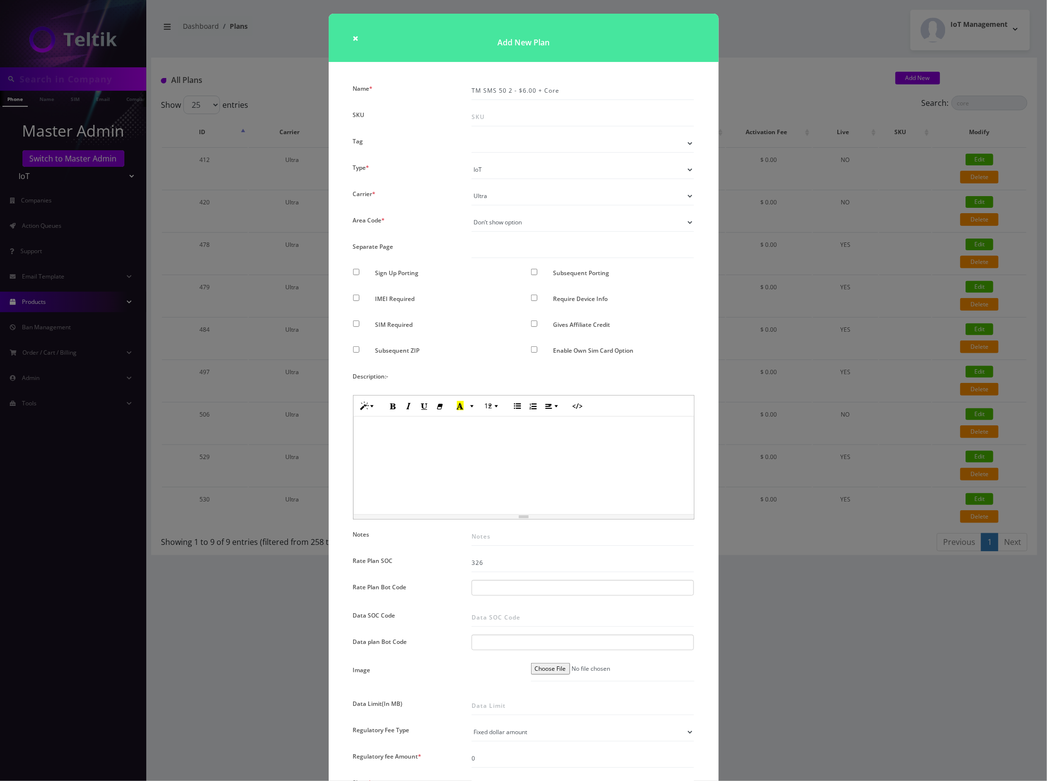
scroll to position [0, 0]
drag, startPoint x: 543, startPoint y: 590, endPoint x: 339, endPoint y: 579, distance: 204.1
click at [326, 579] on div "× Add New Plan Name * TM SMS 50 2 - $6.00 + Core SKU Tag Type * Voice Data Wear…" at bounding box center [523, 390] width 1047 height 781
click at [624, 588] on div "30340058 | SMS 50 Pool | Voice PPU" at bounding box center [582, 588] width 223 height 16
click at [537, 617] on input "Data SOC Code" at bounding box center [582, 617] width 223 height 19
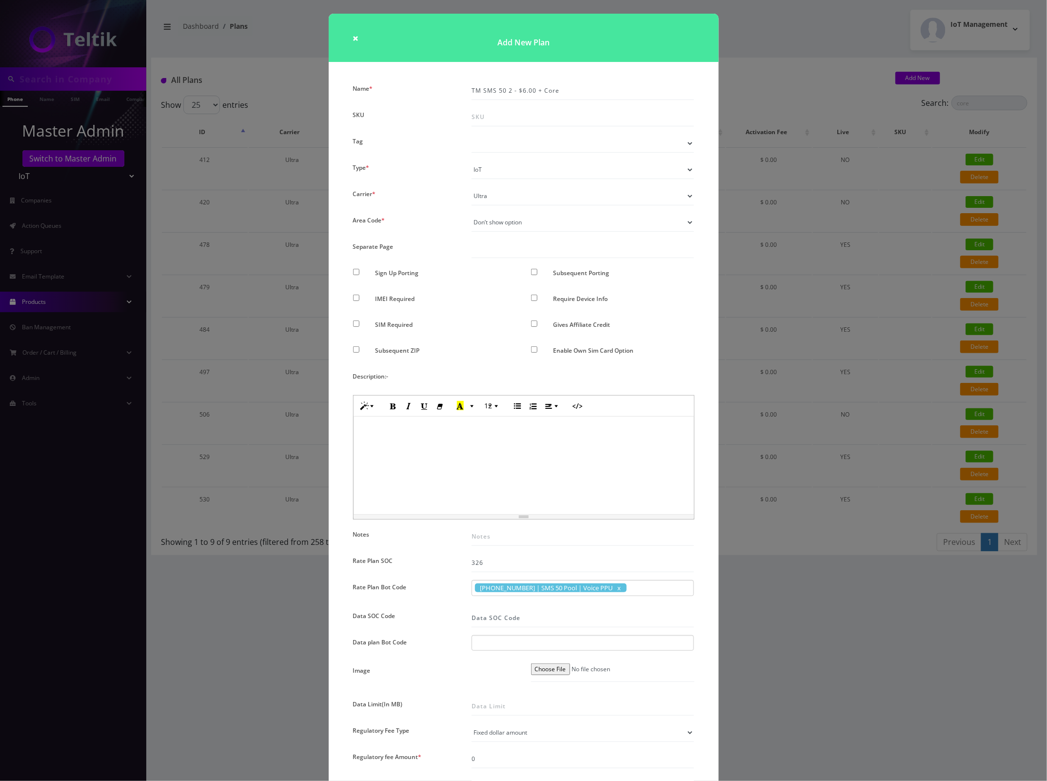
type input "IMSI"
click at [529, 645] on div at bounding box center [582, 643] width 223 height 16
type input "Vowifi Org"
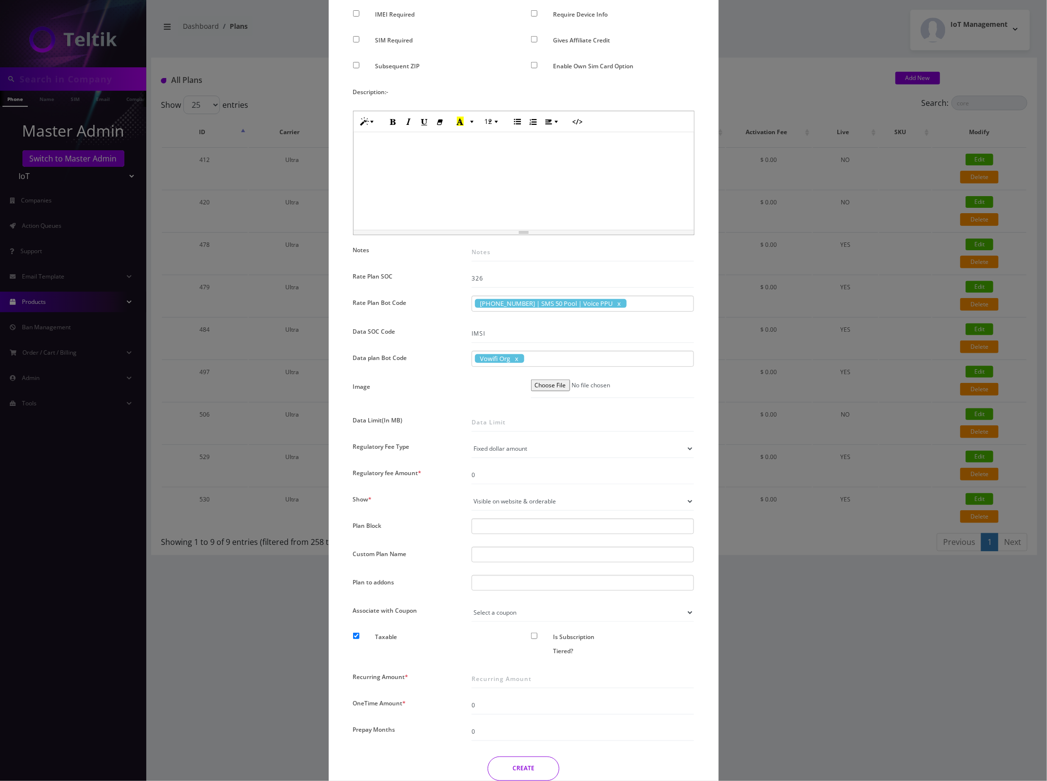
scroll to position [305, 0]
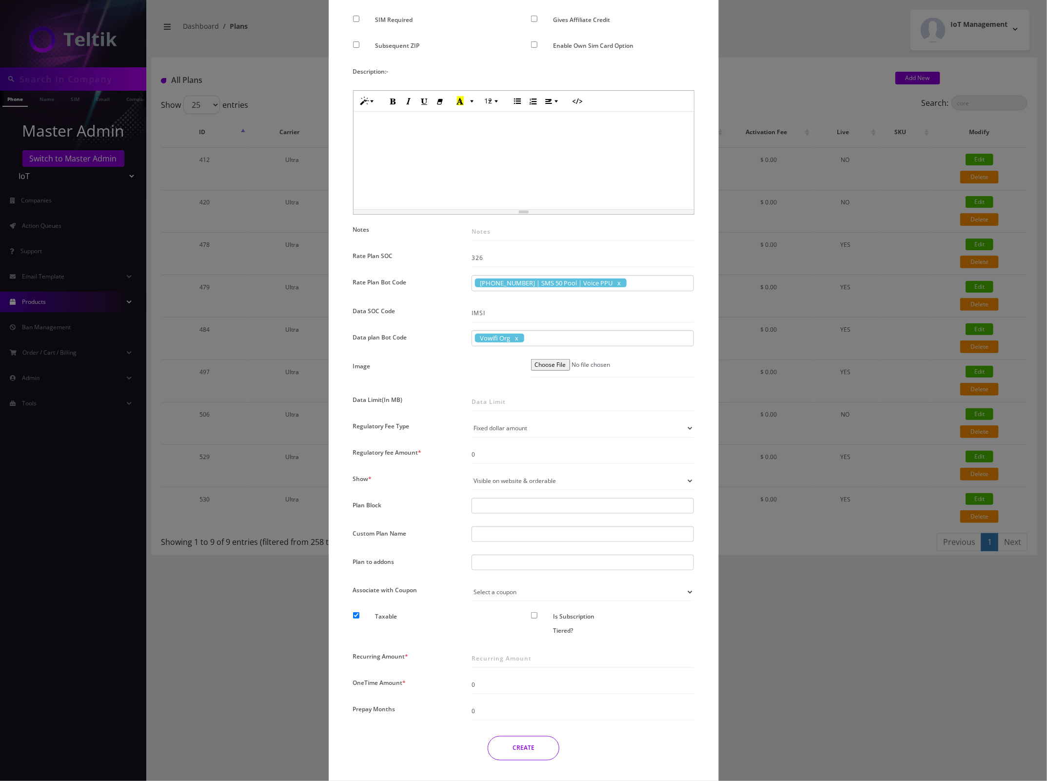
click at [505, 562] on div at bounding box center [582, 562] width 223 height 16
type input "Number Change - $3.75"
type input "Num"
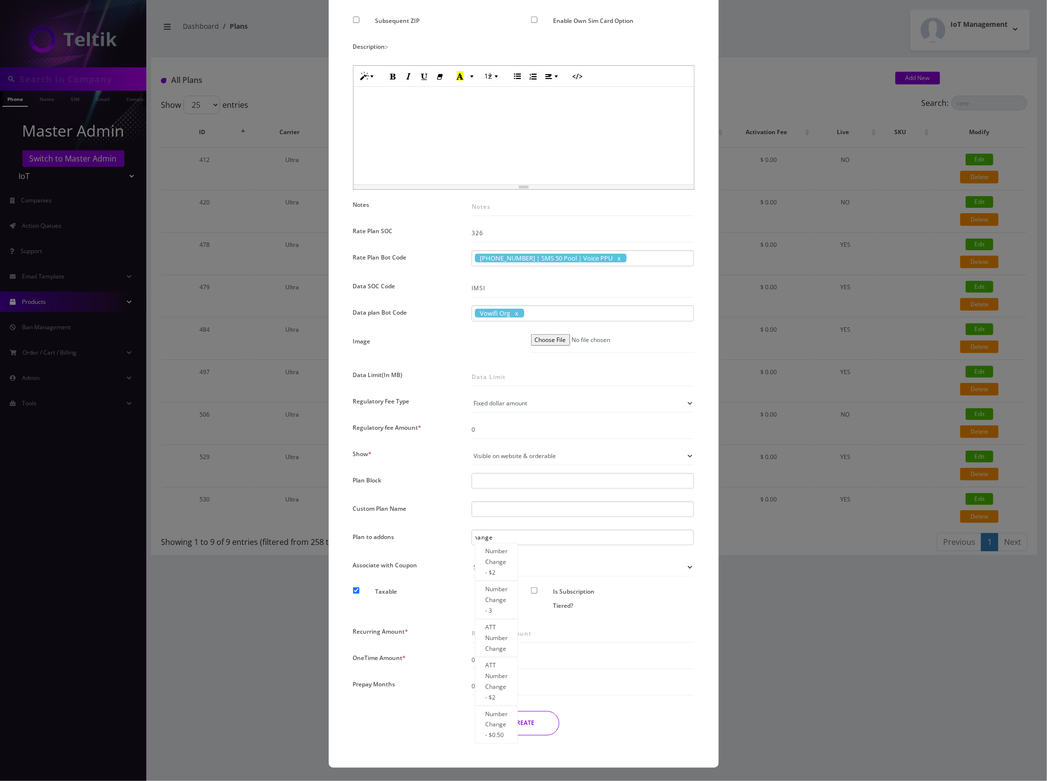
scroll to position [331, 0]
type input "Numb"
type input "Number Change - $3.75"
type input "N"
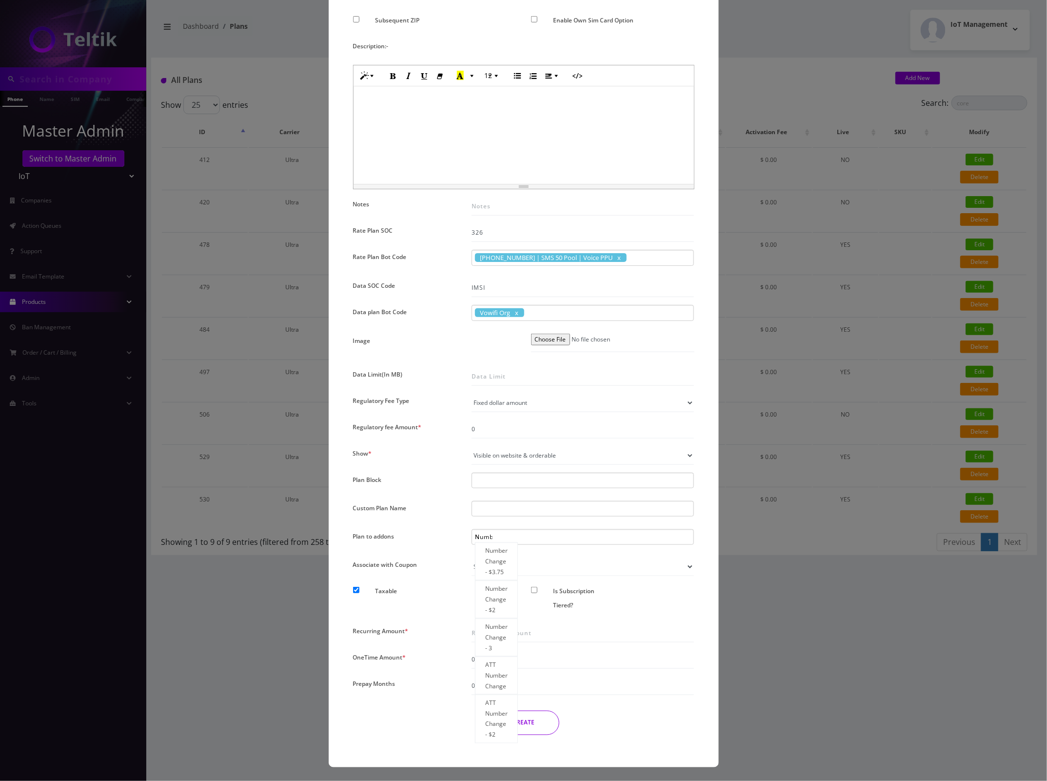
scroll to position [0, 0]
type input "Number Change - $3.75"
type input "Num"
type input "Number"
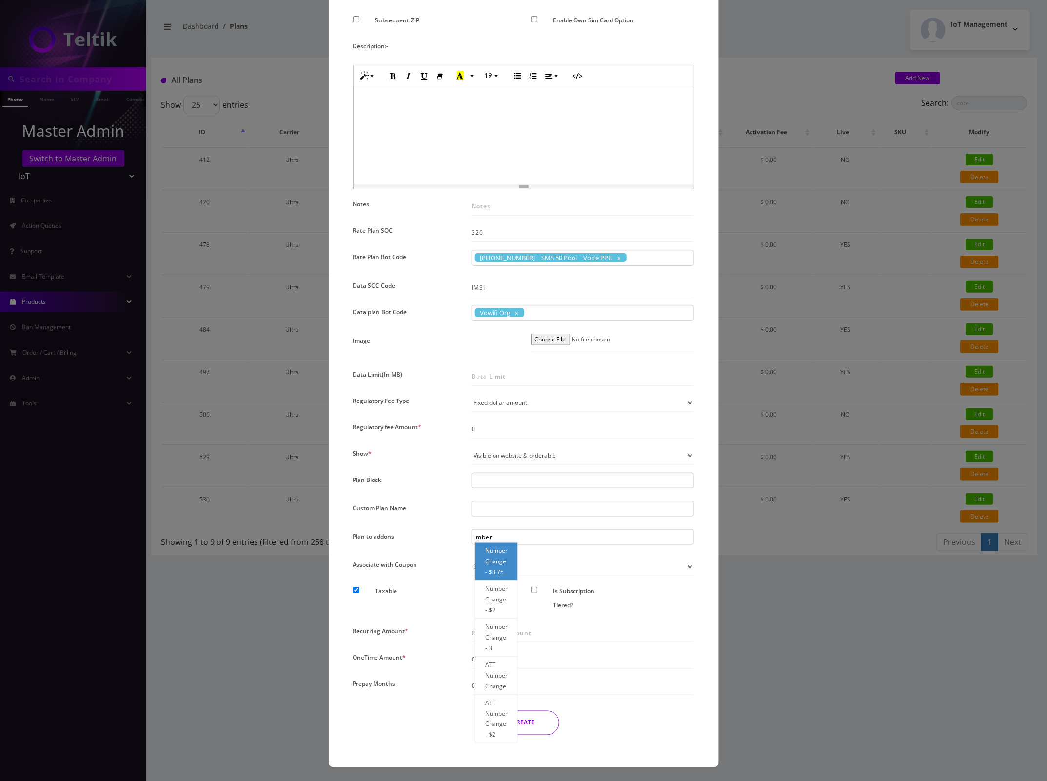
click at [500, 551] on div "Number Change - $3.75" at bounding box center [496, 561] width 43 height 38
type input "Number Change - $3.75"
type input "Num"
type input "Numbe"
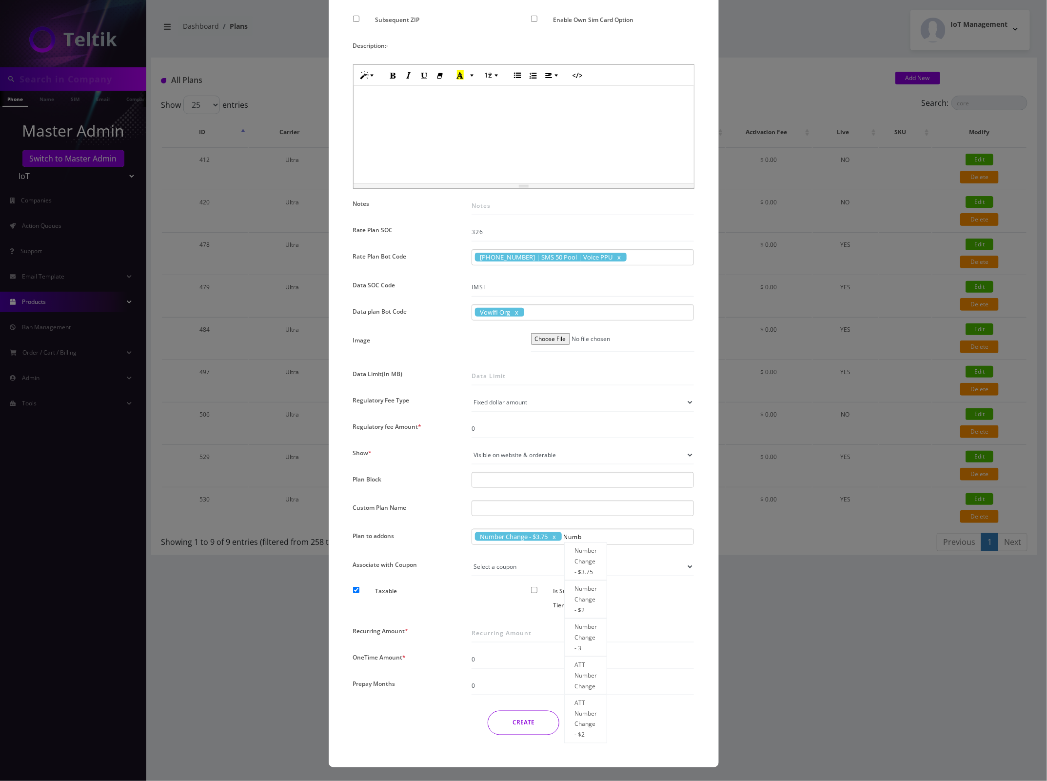
scroll to position [0, 5]
click at [578, 594] on div "Number Change - $2" at bounding box center [585, 599] width 43 height 38
click at [508, 629] on input "Recurring Amount *" at bounding box center [582, 633] width 223 height 19
click at [491, 632] on input "6" at bounding box center [582, 633] width 223 height 19
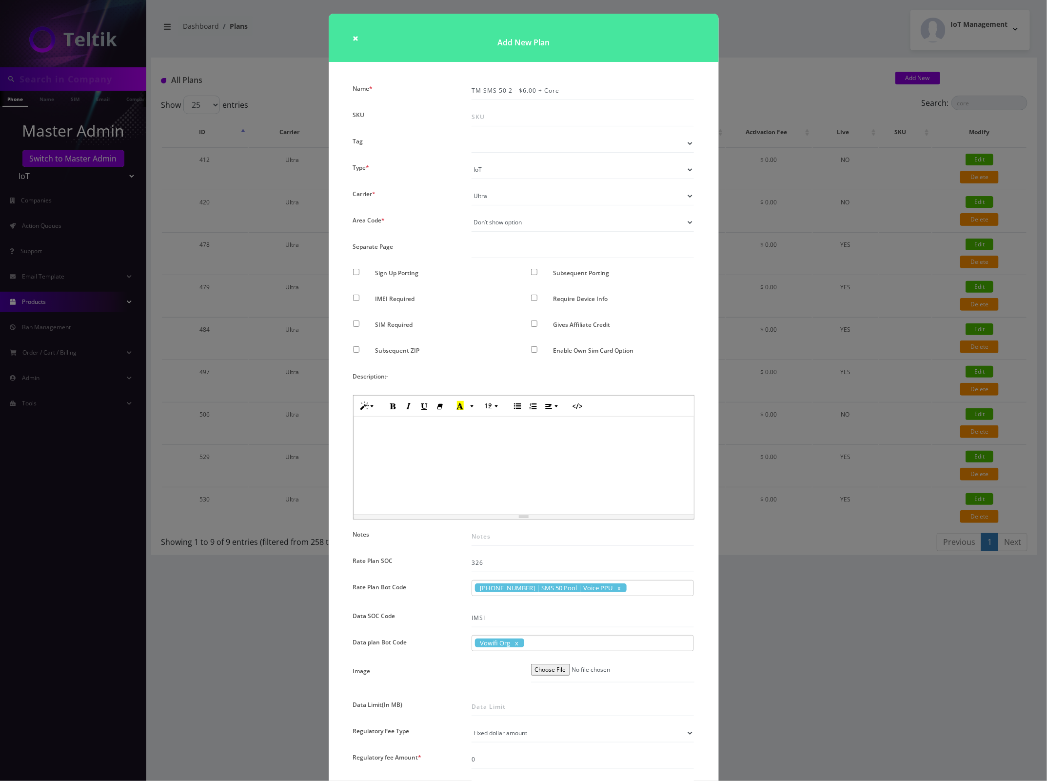
type input "6.0"
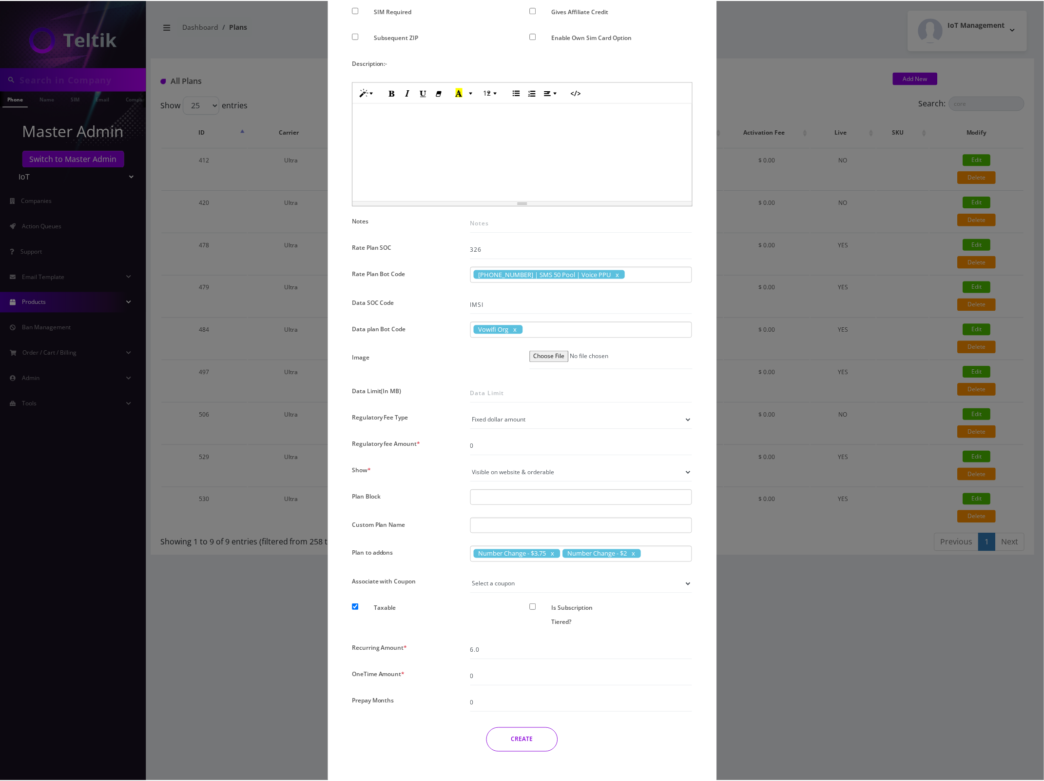
scroll to position [331, 0]
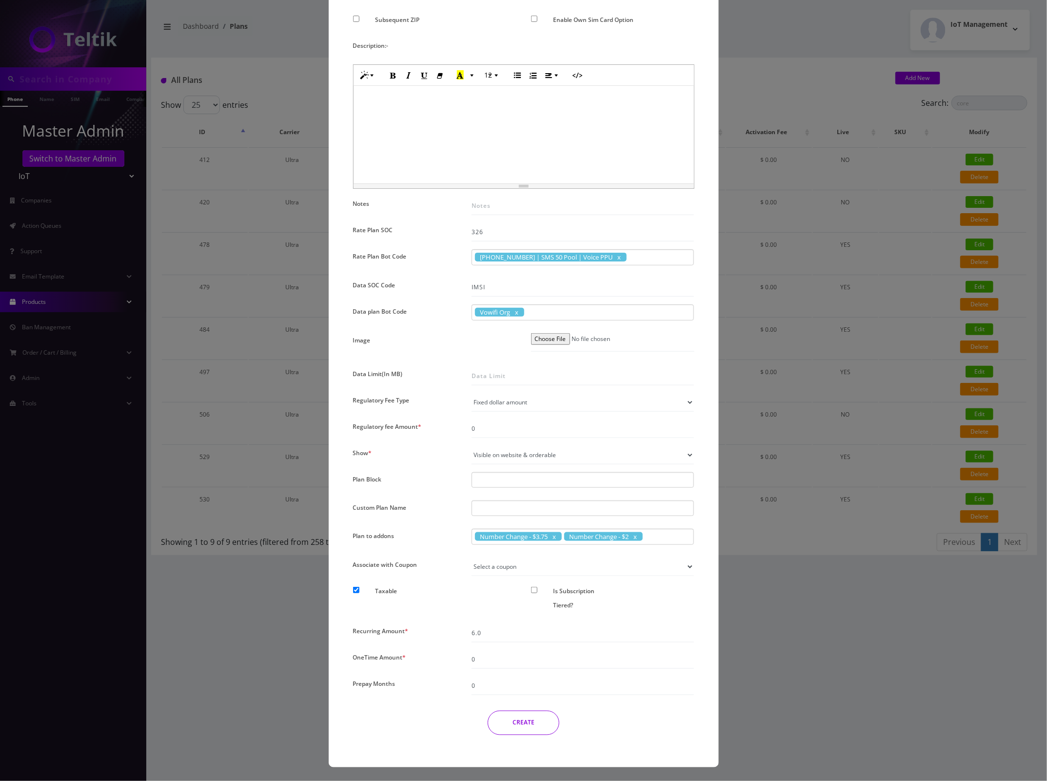
click at [520, 725] on button "CREATE" at bounding box center [524, 722] width 72 height 24
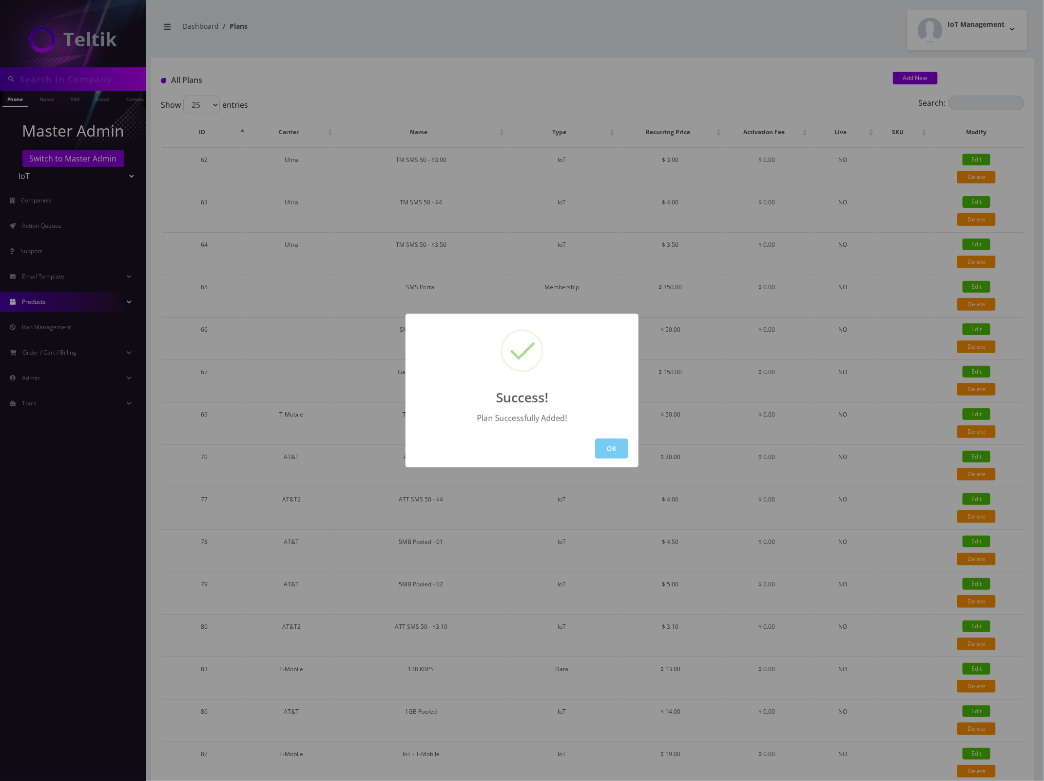
click at [610, 450] on button "OK" at bounding box center [611, 448] width 33 height 20
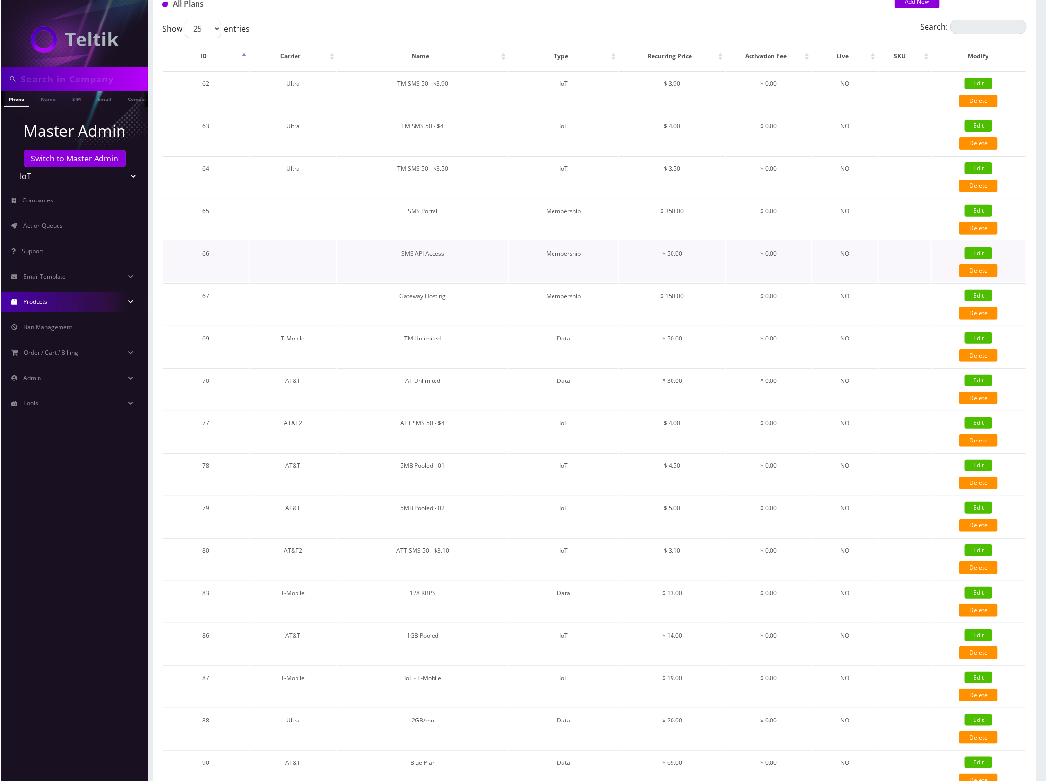
scroll to position [0, 0]
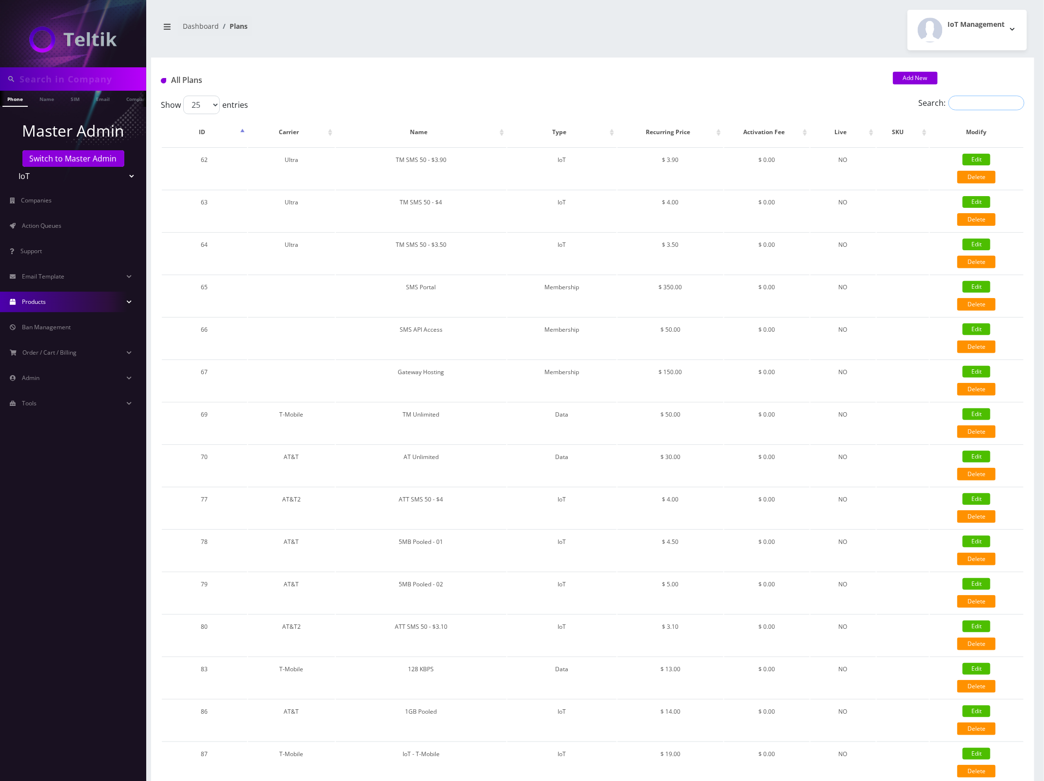
click at [965, 102] on input "Search:" at bounding box center [987, 103] width 76 height 15
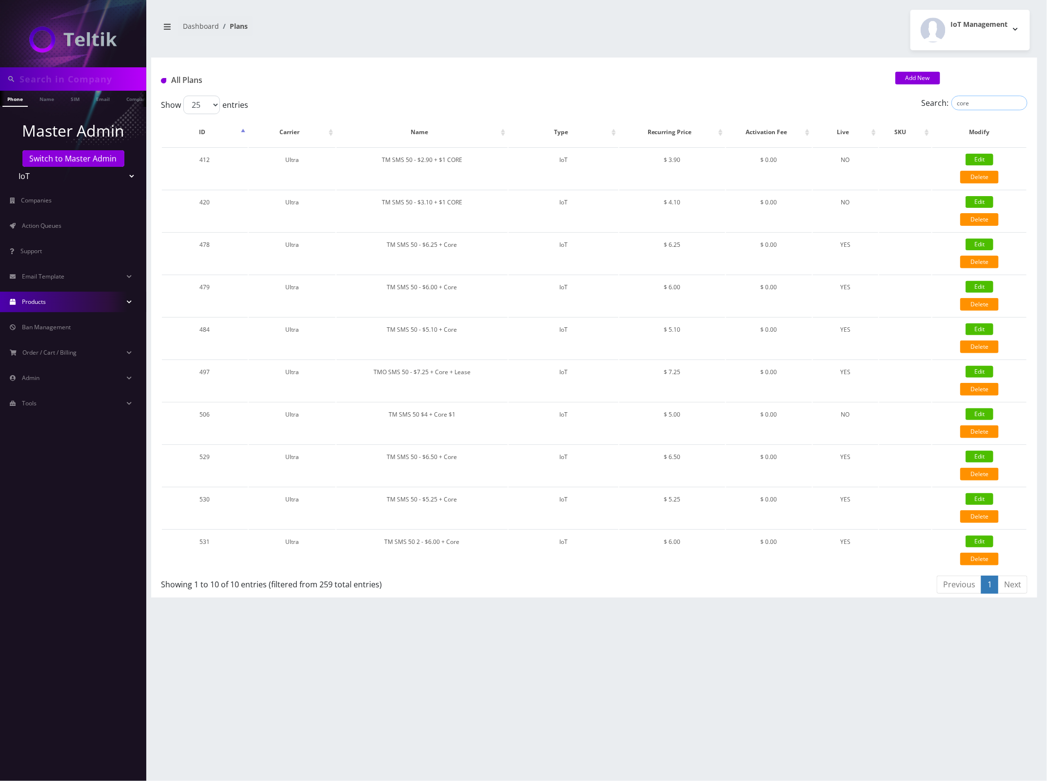
type input "core"
click at [523, 623] on div "Phone Name SIM Email Company Customer Dashboard Plans IoT Management" at bounding box center [593, 390] width 905 height 781
drag, startPoint x: 77, startPoint y: 62, endPoint x: 72, endPoint y: 69, distance: 7.7
click at [75, 63] on div at bounding box center [73, 33] width 146 height 67
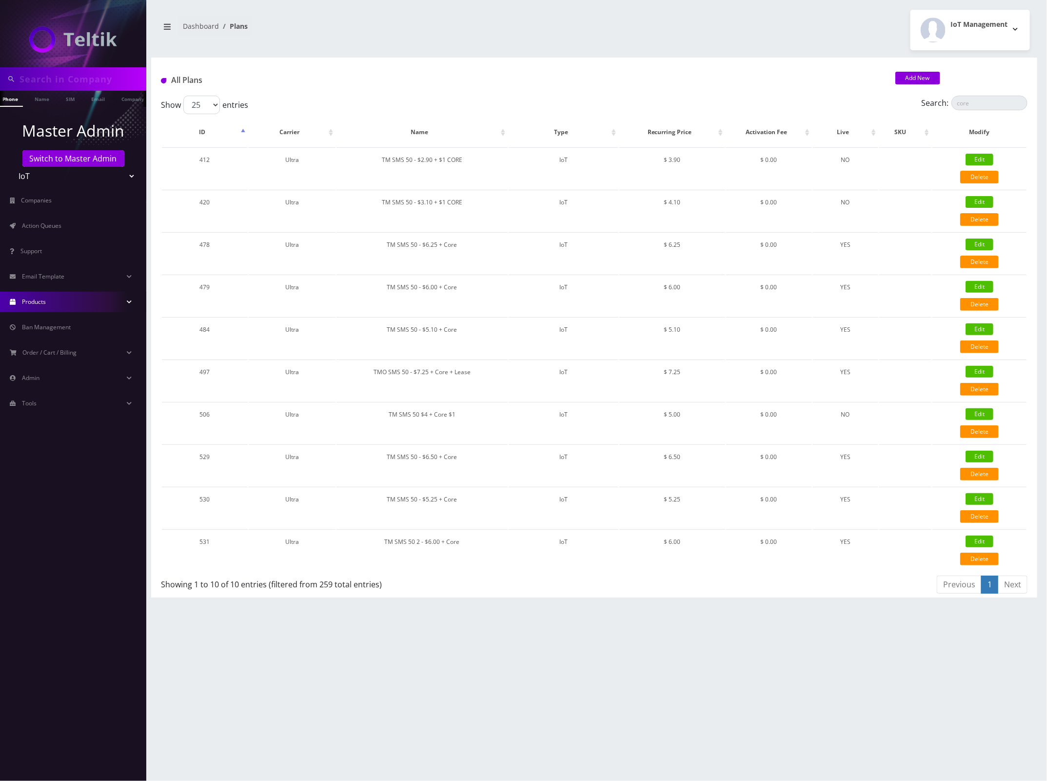
click at [69, 75] on input "text" at bounding box center [82, 79] width 124 height 19
click at [55, 82] on input "text" at bounding box center [82, 79] width 124 height 19
paste input "cheapassistllc@gmail.com"
type input "cheapassistllc@gmail.com"
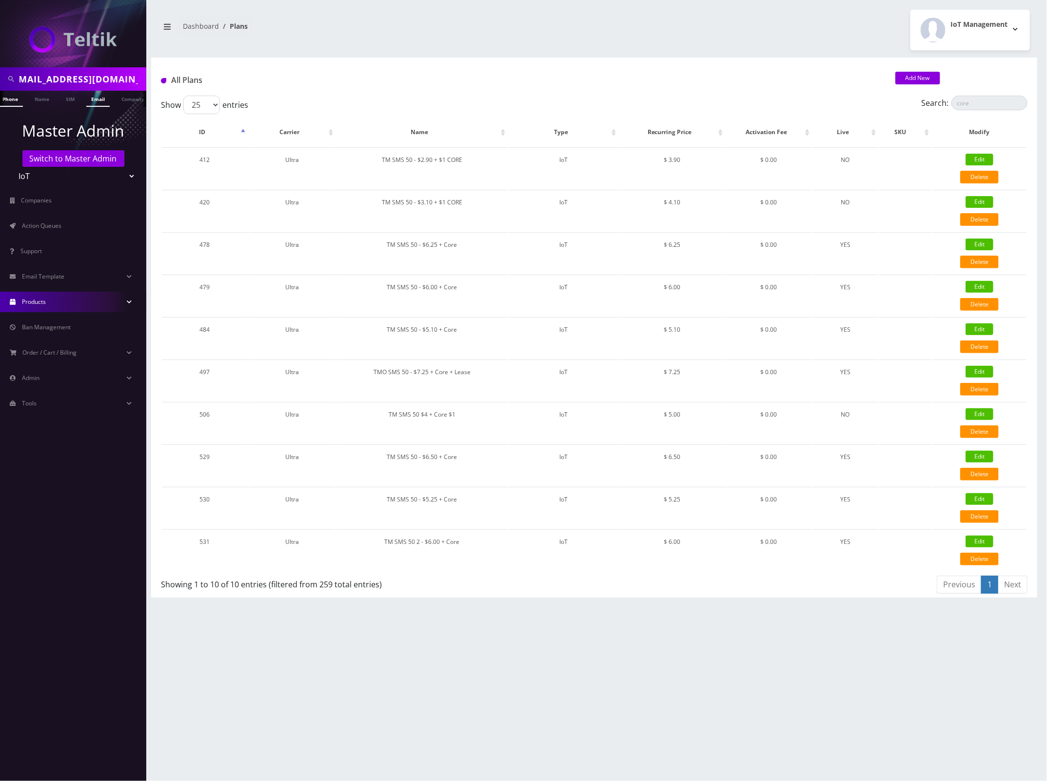
scroll to position [0, 0]
click at [97, 96] on link "Email" at bounding box center [97, 99] width 23 height 16
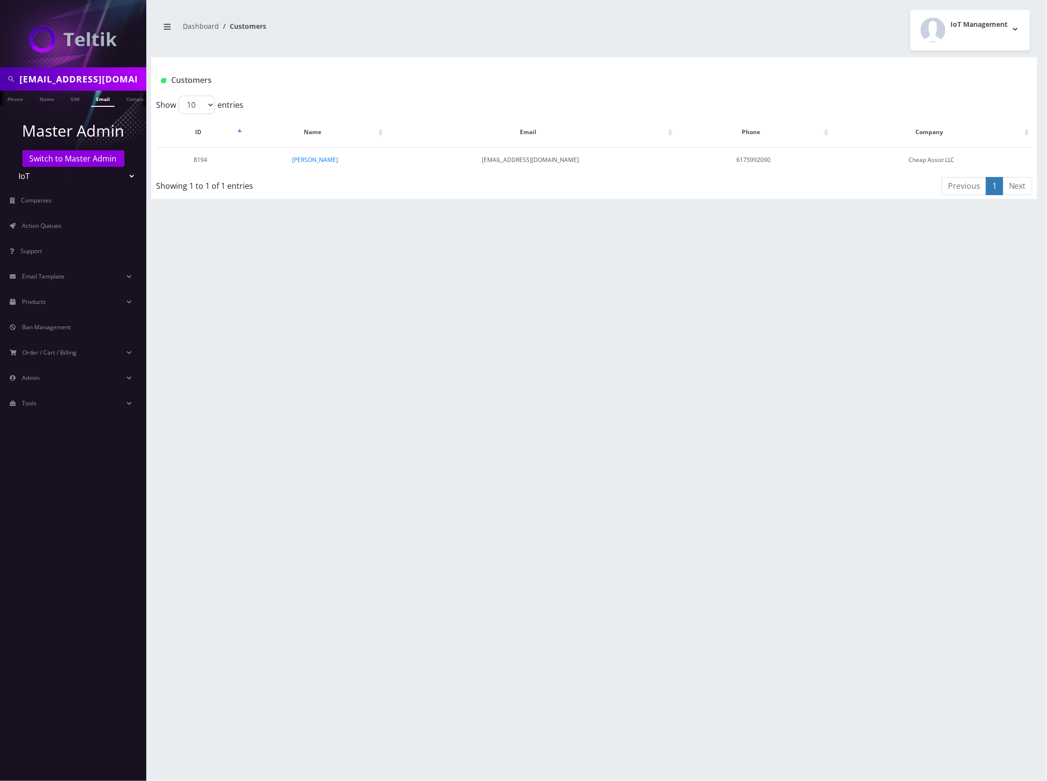
click at [369, 223] on div "cheapassistllc@gmail.com Phone Name SIM Email Company Customer Dashboard Custom…" at bounding box center [593, 390] width 905 height 781
click at [323, 160] on link "Idan Mann" at bounding box center [315, 160] width 46 height 8
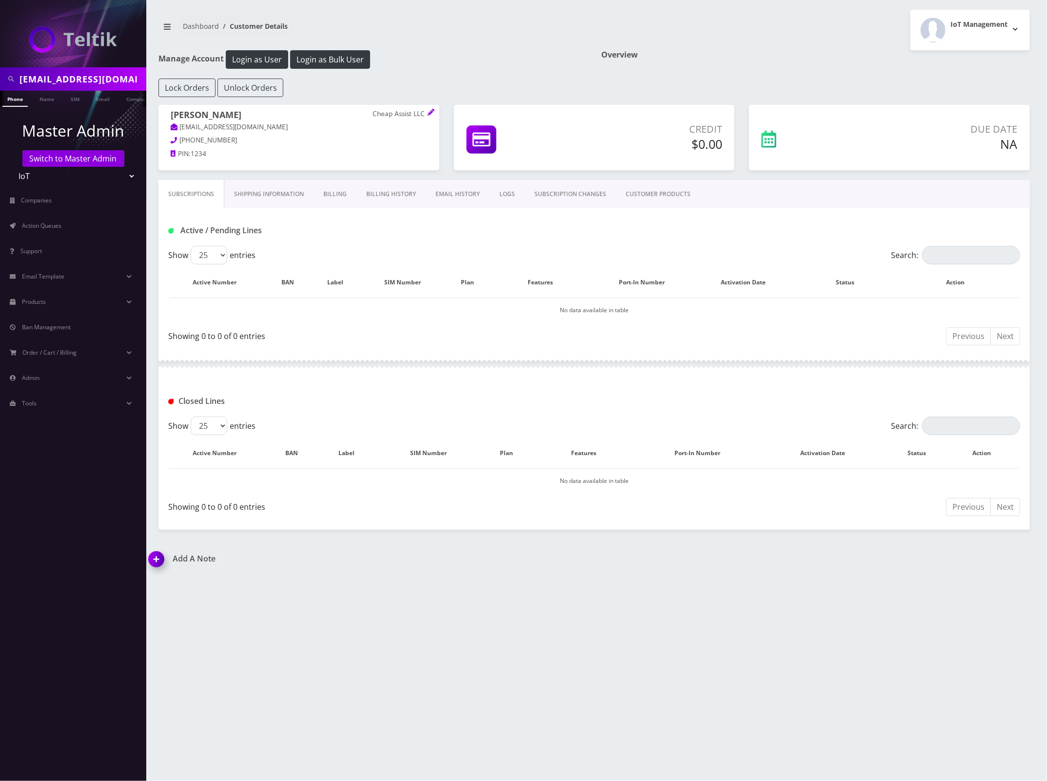
click at [663, 190] on link "CUSTOMER PRODUCTS" at bounding box center [658, 194] width 84 height 28
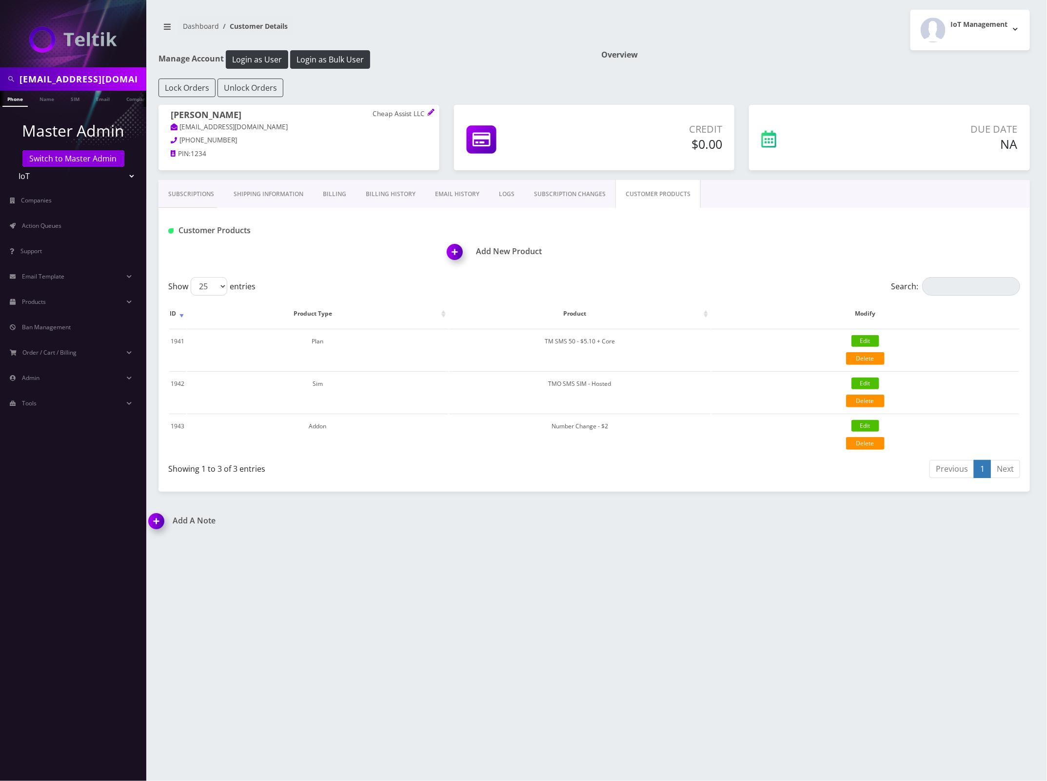
click at [625, 478] on div "Previous 1 Next" at bounding box center [811, 470] width 419 height 23
click at [593, 598] on div "cheapassistllc@gmail.com Phone Name SIM Email Company Customer Dashboard Custom…" at bounding box center [593, 390] width 905 height 781
click at [434, 112] on icon at bounding box center [431, 112] width 7 height 7
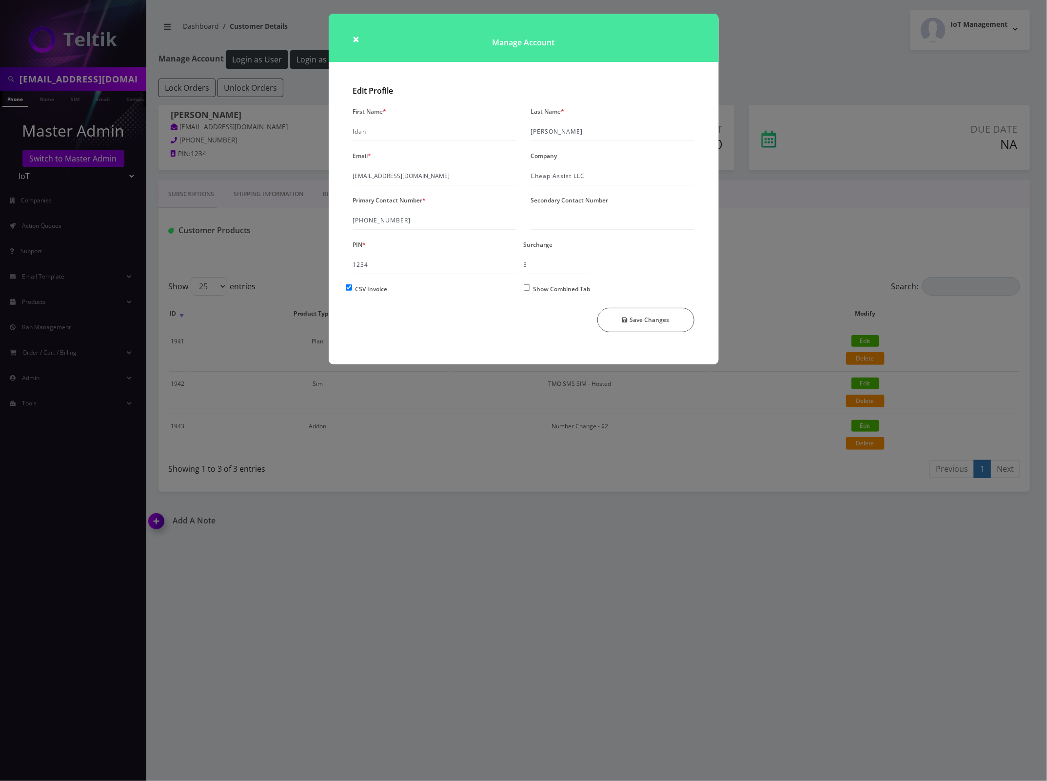
click at [754, 45] on div "× Manage Account Edit Profile First Name * Idan Last Name * Mann Email * cheapa…" at bounding box center [523, 390] width 1047 height 781
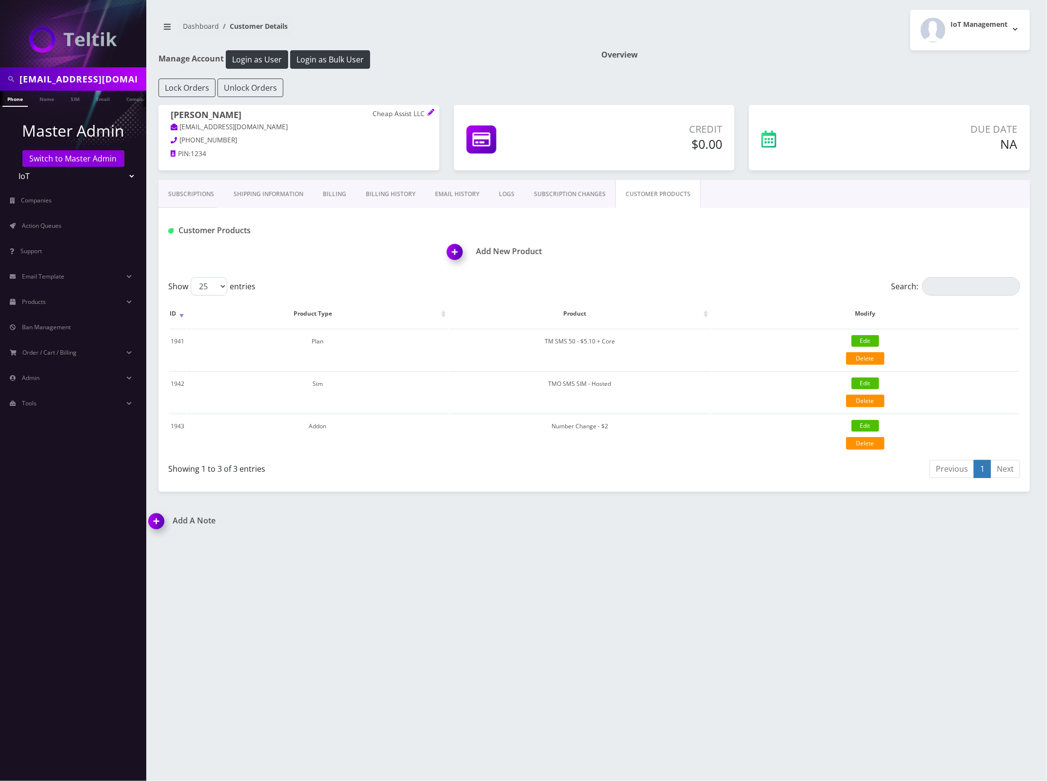
click at [188, 193] on link "Subscriptions" at bounding box center [190, 194] width 65 height 28
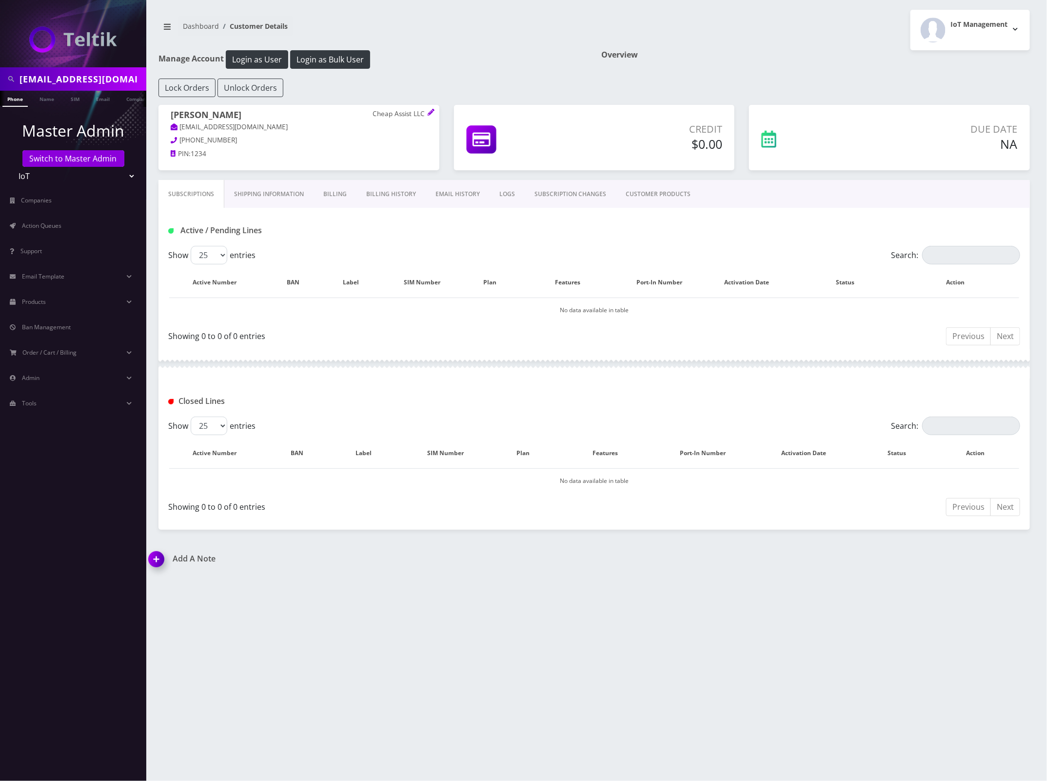
click at [652, 194] on link "CUSTOMER PRODUCTS" at bounding box center [658, 194] width 84 height 28
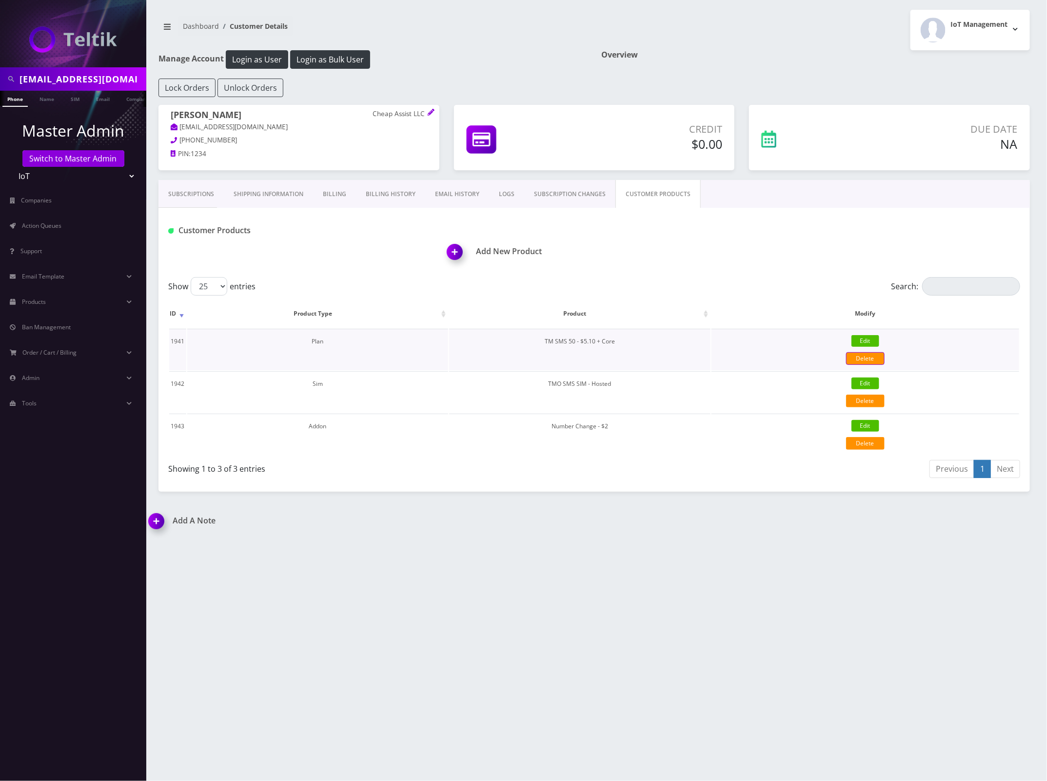
click at [870, 357] on link "Delete" at bounding box center [865, 358] width 39 height 13
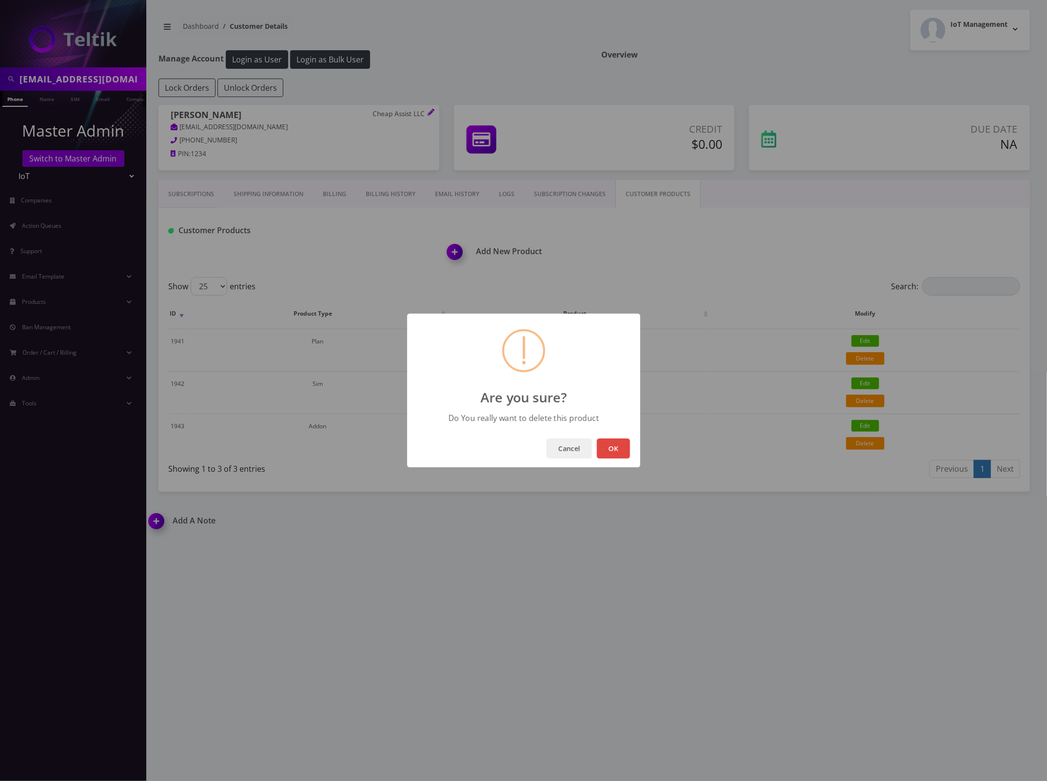
click at [608, 446] on button "OK" at bounding box center [613, 448] width 33 height 20
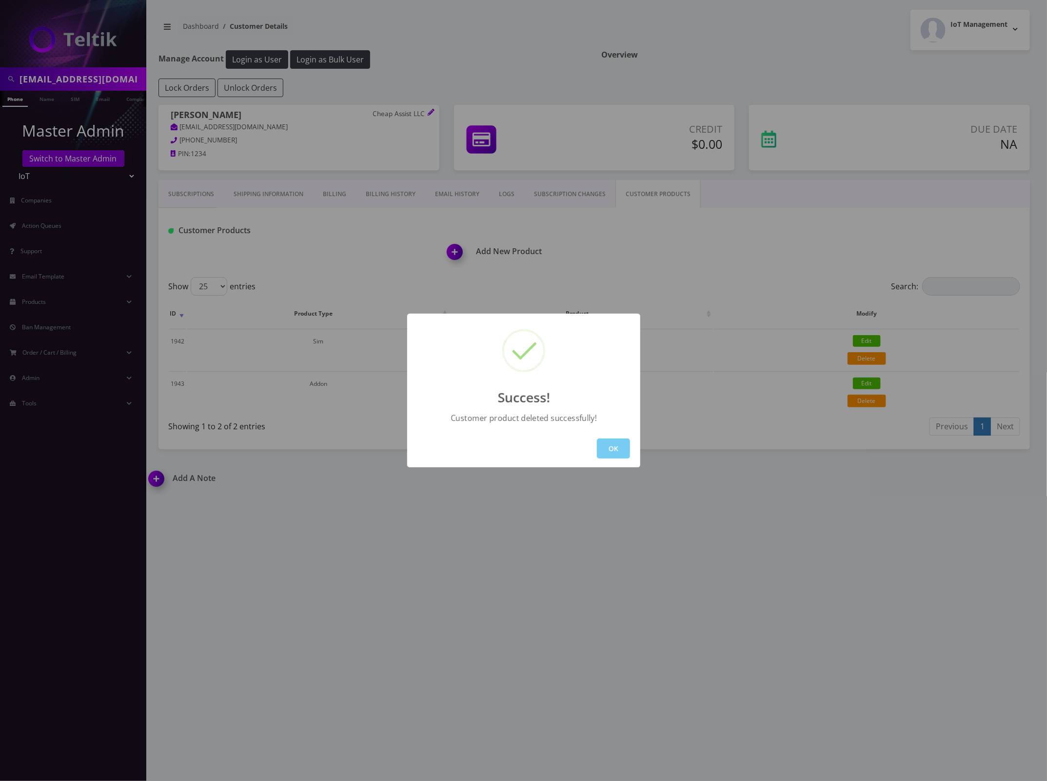
click at [608, 445] on button "OK" at bounding box center [613, 448] width 33 height 20
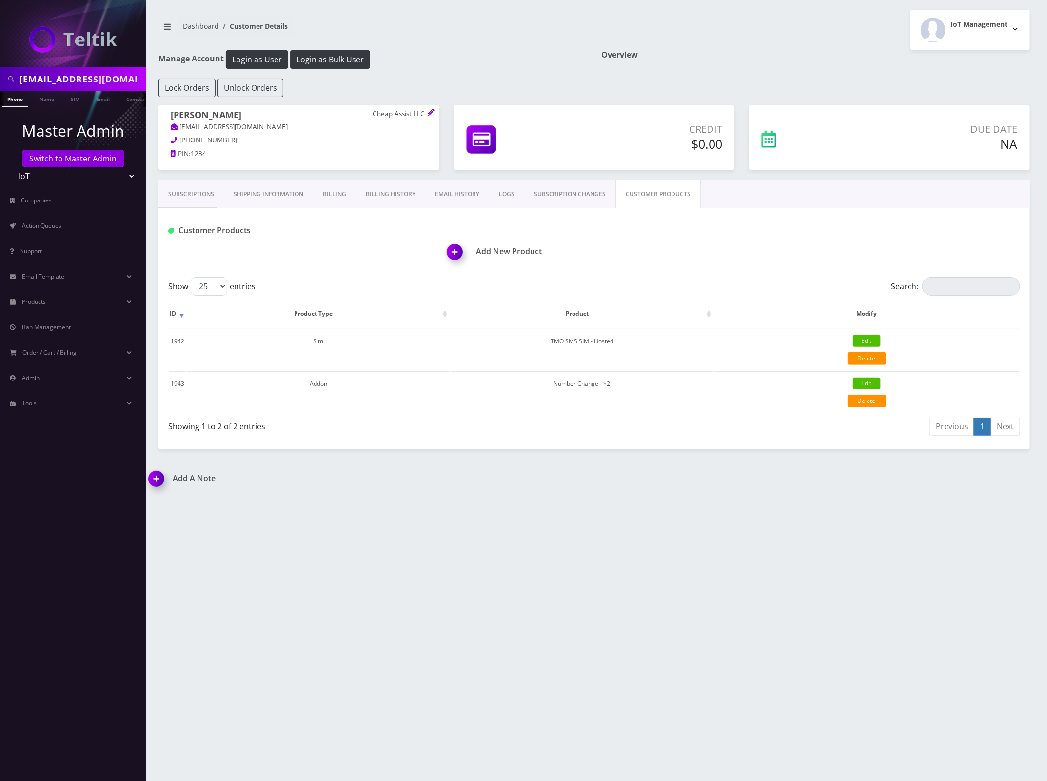
click at [505, 258] on div "Add New Product" at bounding box center [739, 245] width 578 height 47
click at [500, 253] on h1 "Add New Product" at bounding box center [738, 251] width 583 height 9
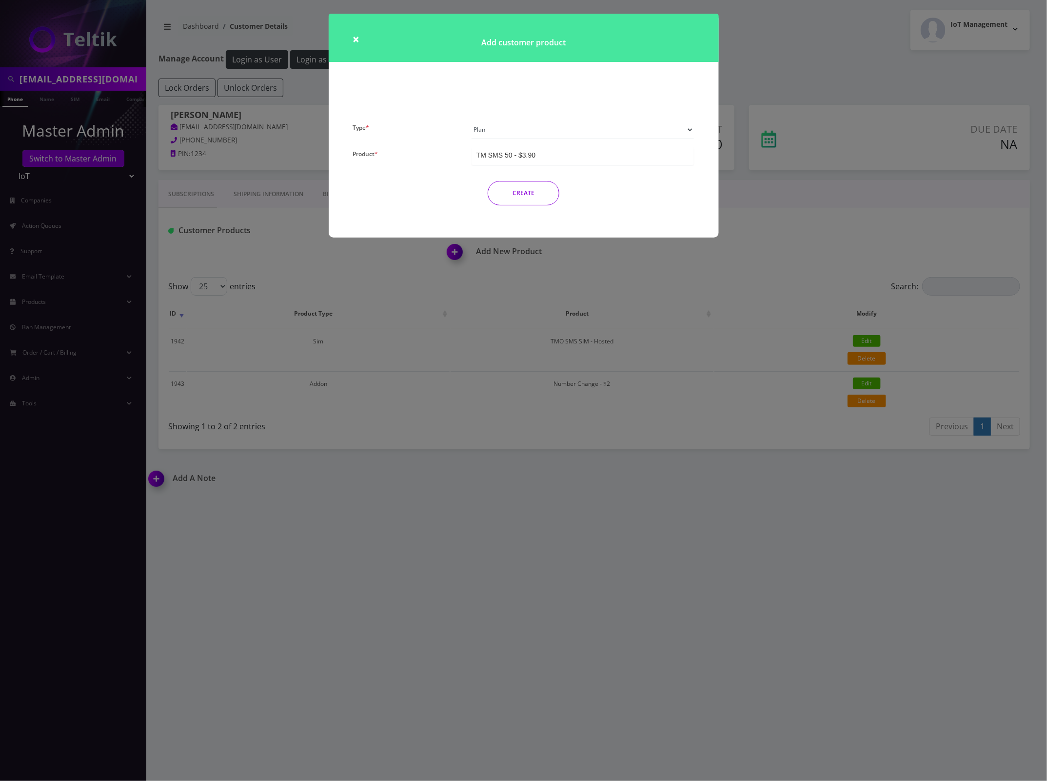
click at [562, 132] on select "Plan Device Sim Addon One-off" at bounding box center [582, 129] width 223 height 19
click at [471, 120] on select "Plan Device Sim Addon One-off" at bounding box center [582, 129] width 223 height 19
click at [531, 155] on div "TM SMS 50 - $3.90" at bounding box center [505, 155] width 59 height 10
click at [532, 192] on button "CREATE" at bounding box center [524, 193] width 72 height 24
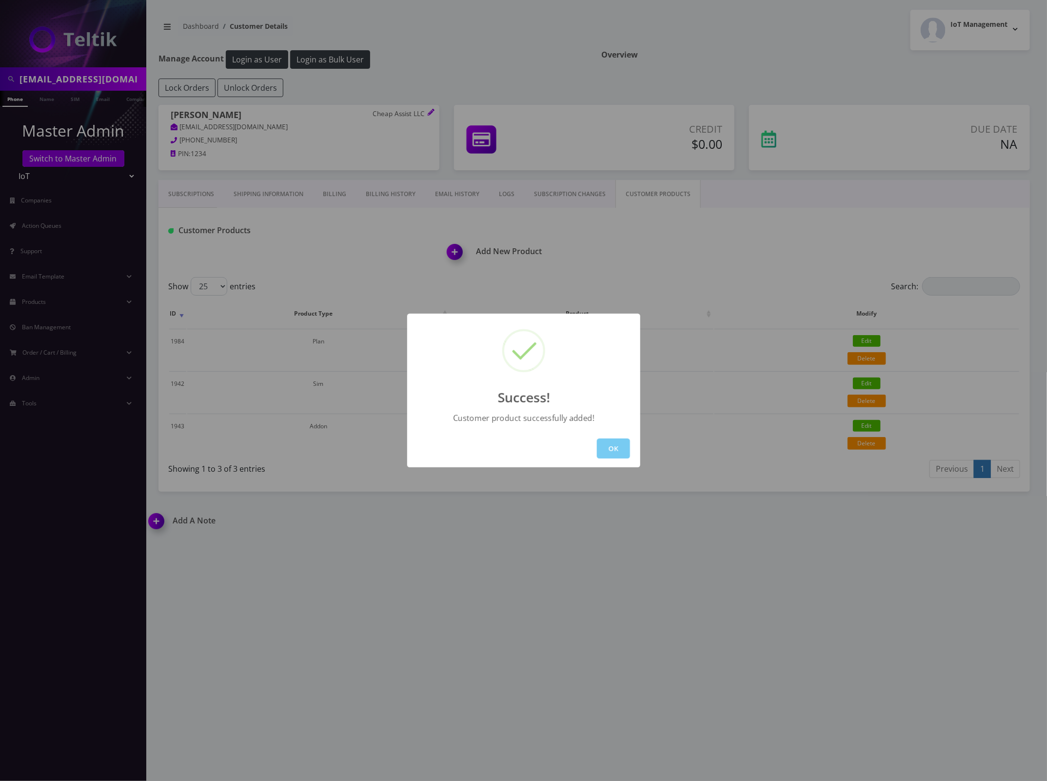
click at [608, 447] on button "OK" at bounding box center [613, 448] width 33 height 20
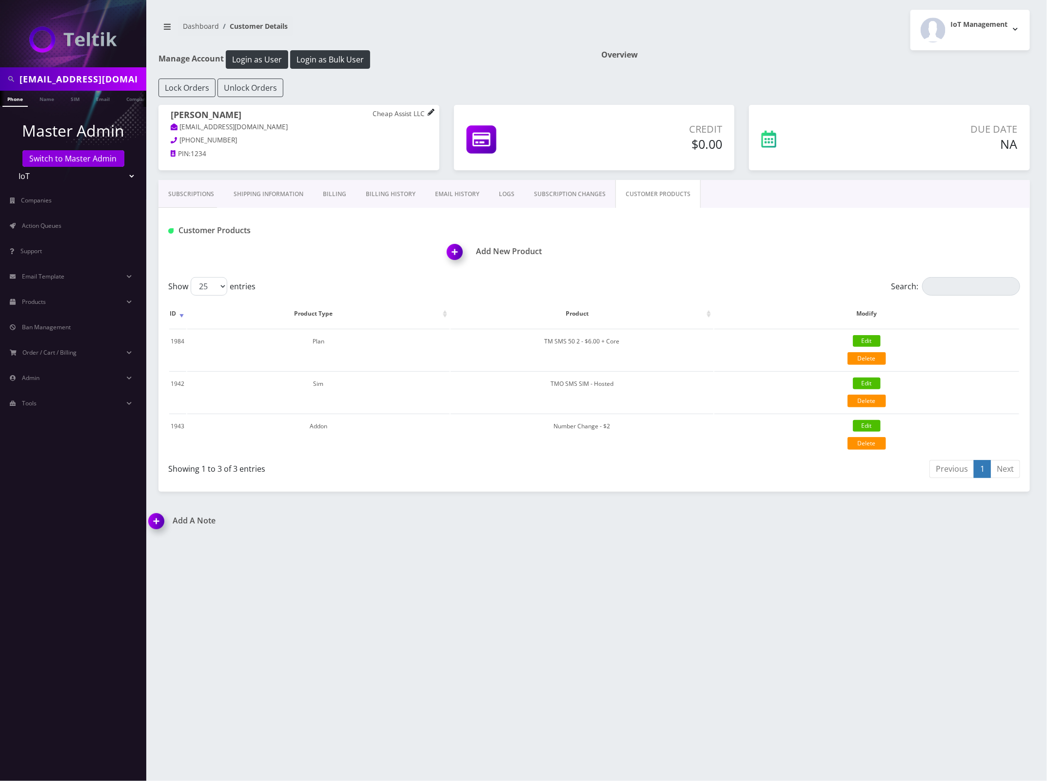
click at [432, 110] on icon at bounding box center [431, 112] width 6 height 6
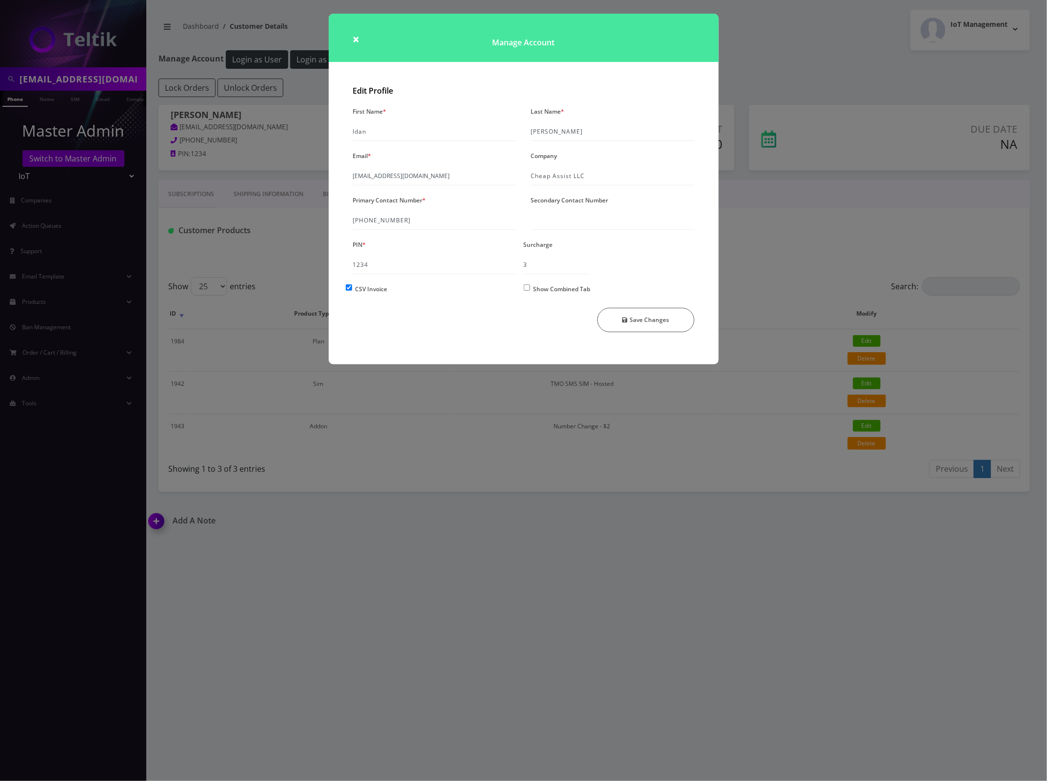
click at [528, 290] on input "Show Combined Tab" at bounding box center [527, 287] width 6 height 6
checkbox input "true"
click at [654, 318] on button "Save Changes" at bounding box center [645, 320] width 97 height 24
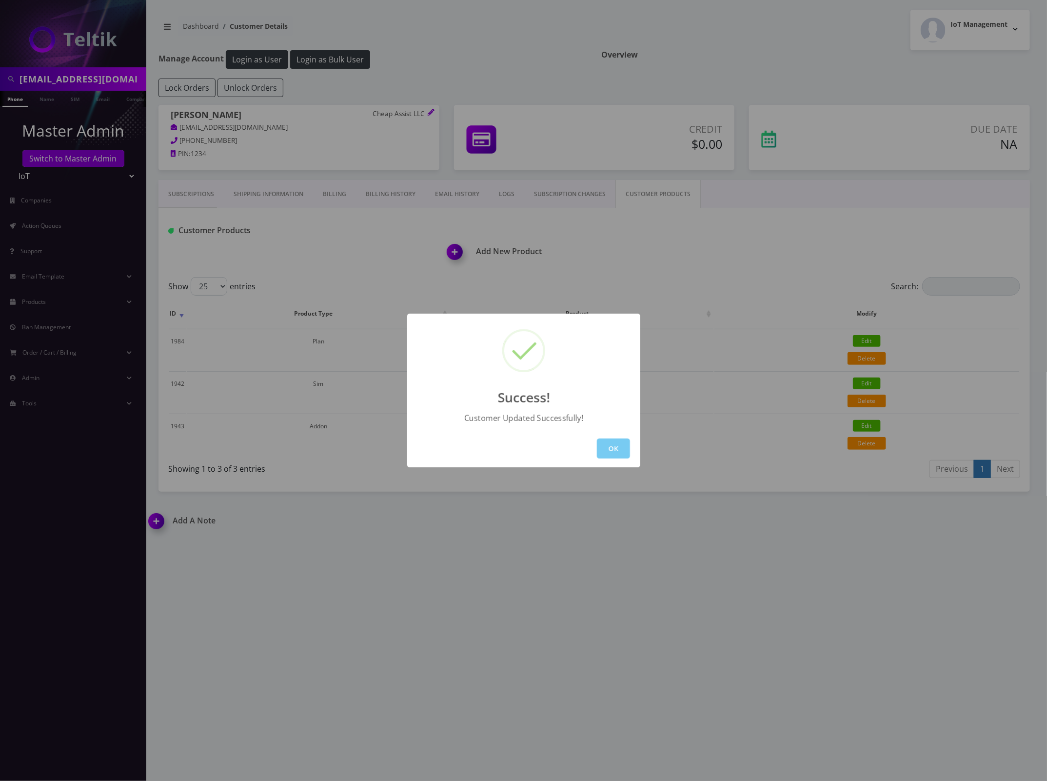
click at [618, 448] on button "OK" at bounding box center [613, 448] width 33 height 20
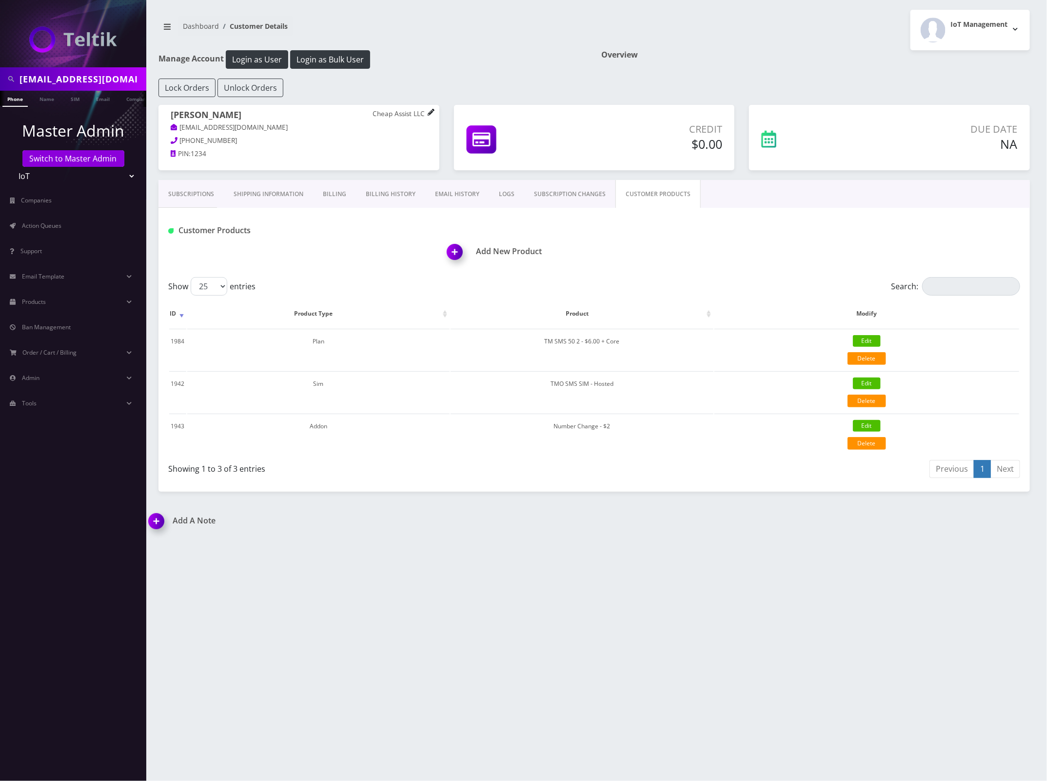
click at [430, 114] on icon at bounding box center [431, 112] width 6 height 6
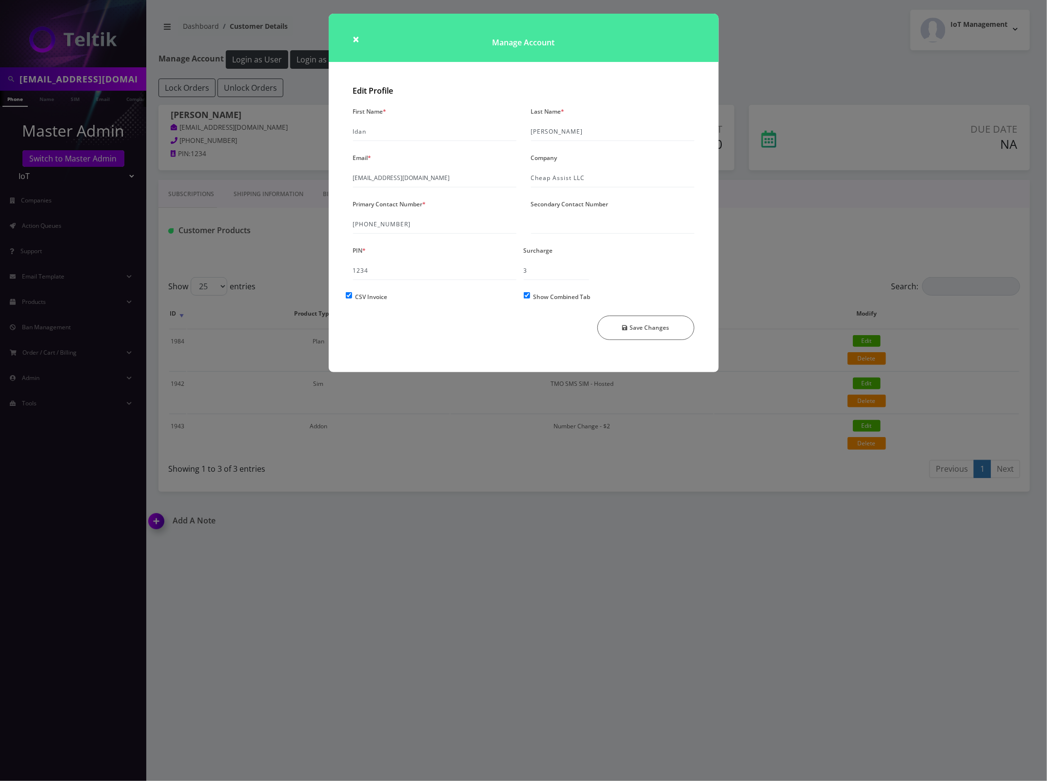
drag, startPoint x: 561, startPoint y: 38, endPoint x: 540, endPoint y: 38, distance: 21.5
click at [664, 4] on div "× Manage Account Edit Profile First Name * Idan Last Name * Mann Email * cheapa…" at bounding box center [523, 390] width 1047 height 781
click at [353, 40] on span "×" at bounding box center [356, 39] width 7 height 16
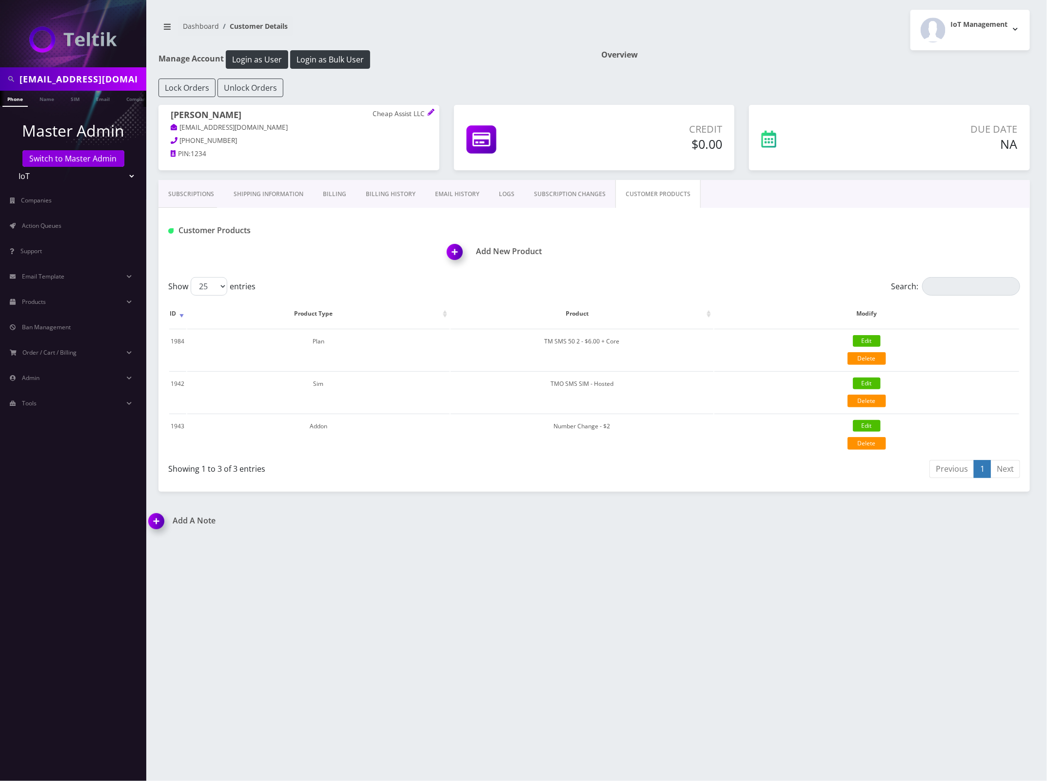
click at [356, 610] on div "cheapassistllc@gmail.com Phone Name SIM Email Company Customer Dashboard Custom…" at bounding box center [593, 390] width 905 height 781
click at [405, 532] on div "Add A Note" at bounding box center [367, 527] width 453 height 23
click at [800, 194] on div "Subscriptions Shipping Information Billing Billing History EMAIL HISTORY LOGS S…" at bounding box center [593, 194] width 871 height 28
